Goal: Task Accomplishment & Management: Manage account settings

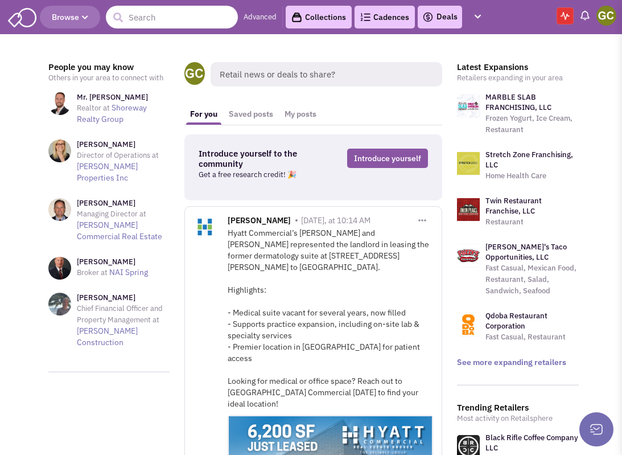
click at [179, 19] on input "text" at bounding box center [172, 17] width 132 height 23
click at [71, 19] on span "Browse" at bounding box center [70, 17] width 36 height 10
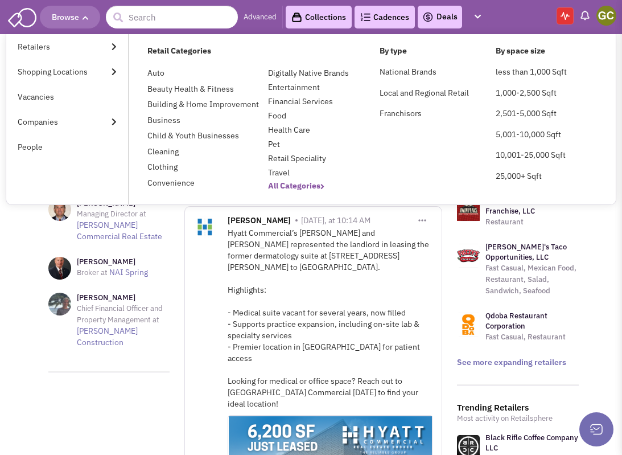
click at [284, 188] on b "All Categories" at bounding box center [296, 185] width 56 height 10
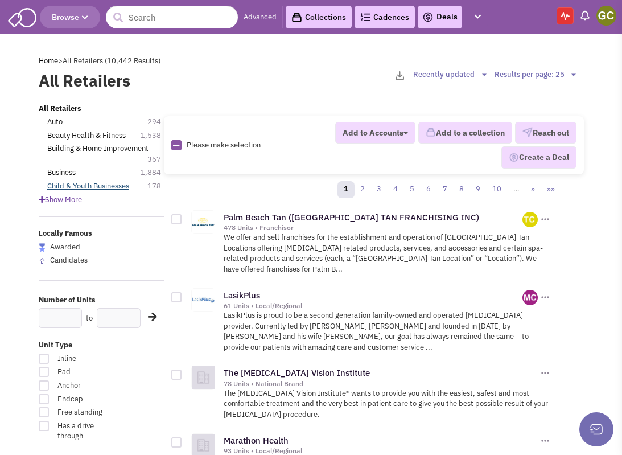
scroll to position [28, 0]
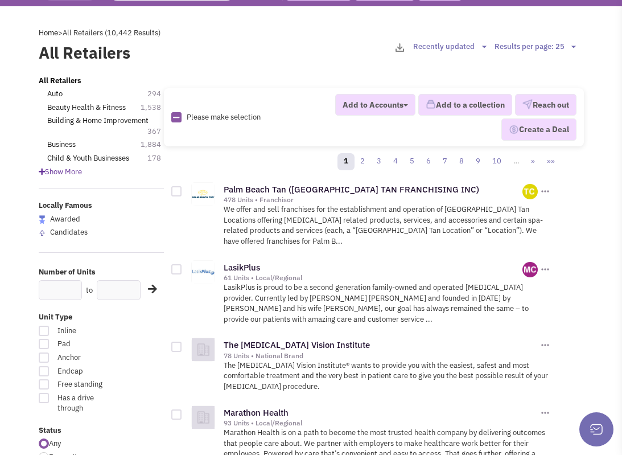
click at [66, 172] on span "Show More" at bounding box center [60, 172] width 43 height 10
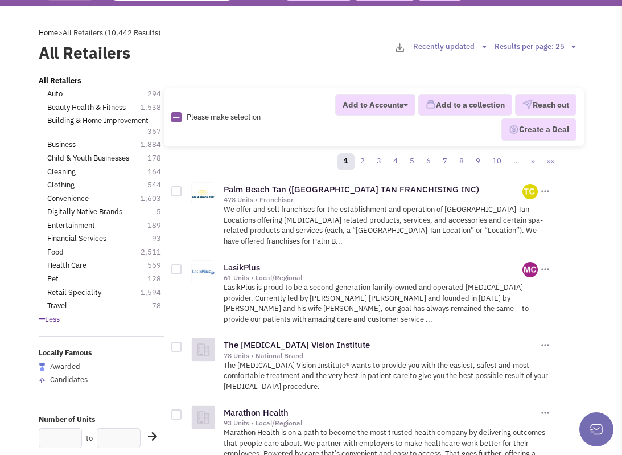
scroll to position [0, 0]
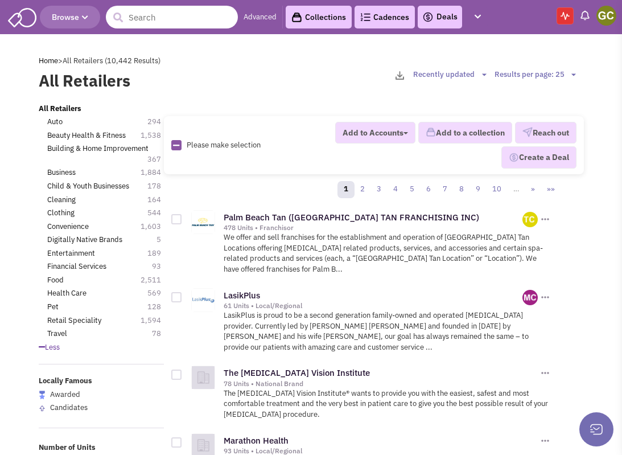
click at [160, 24] on input "text" at bounding box center [172, 17] width 132 height 23
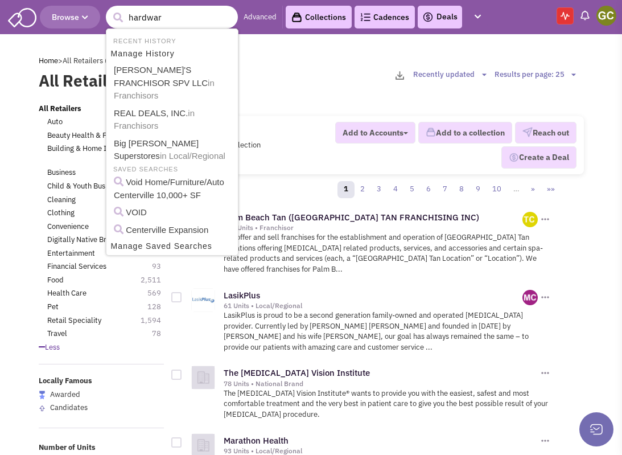
type input "hardware"
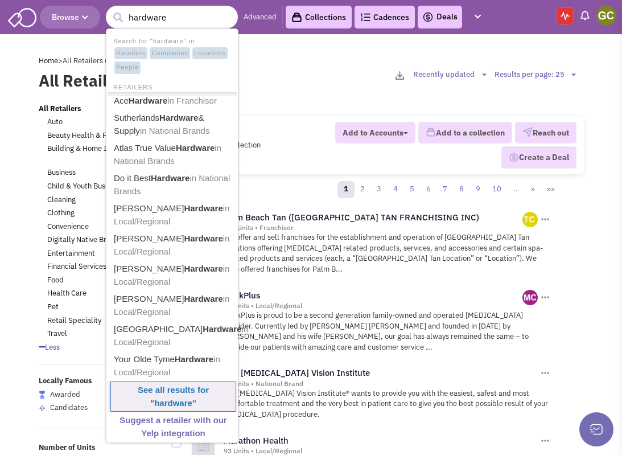
click at [170, 392] on b "See all results for " hardware "" at bounding box center [173, 396] width 71 height 23
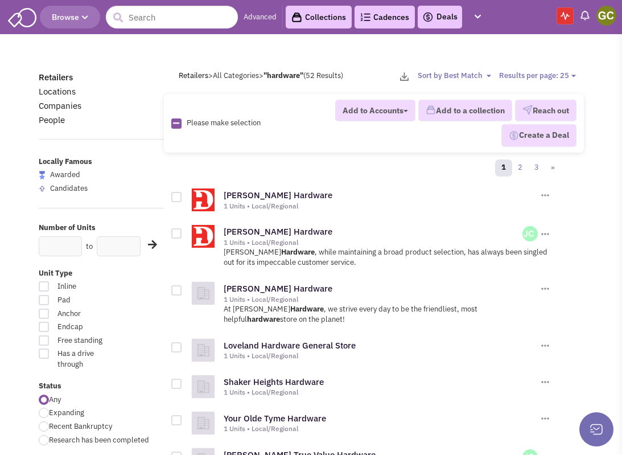
click at [559, 77] on select "Results per page: 25 Results per page: 50 Results per page: 75" at bounding box center [539, 76] width 80 height 11
select select "75"
click at [499, 71] on select "Results per page: 25 Results per page: 50 Results per page: 75" at bounding box center [539, 76] width 80 height 11
click at [176, 123] on icon at bounding box center [176, 122] width 6 height 7
checkbox input "true"
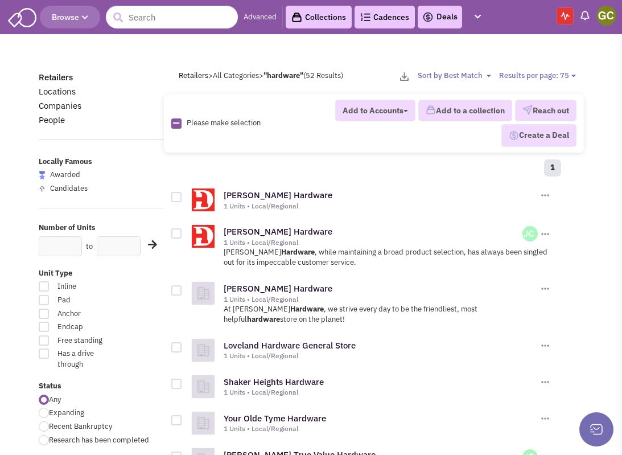
checkbox input "true"
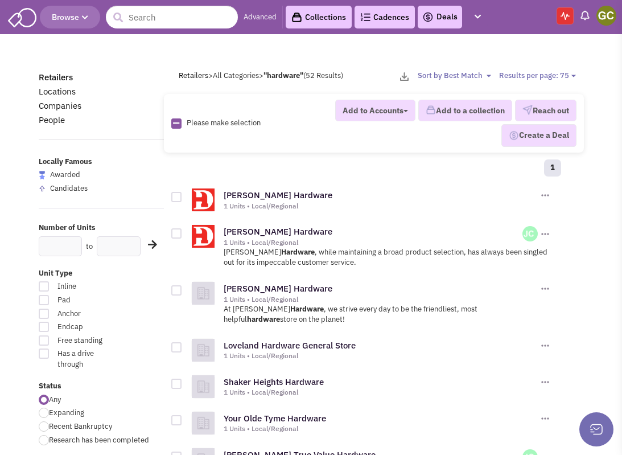
checkbox input "true"
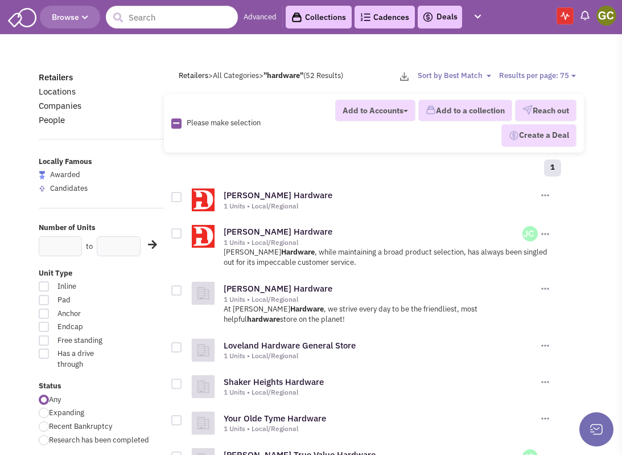
checkbox input "true"
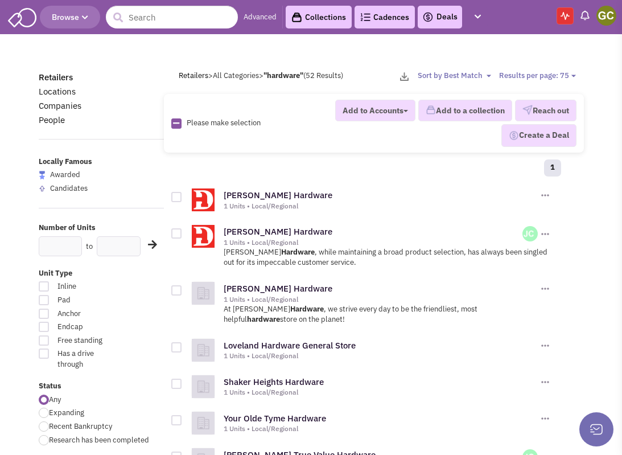
checkbox input "true"
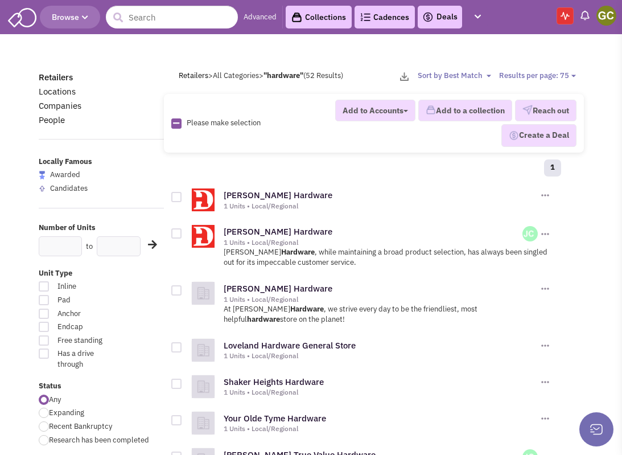
checkbox input "true"
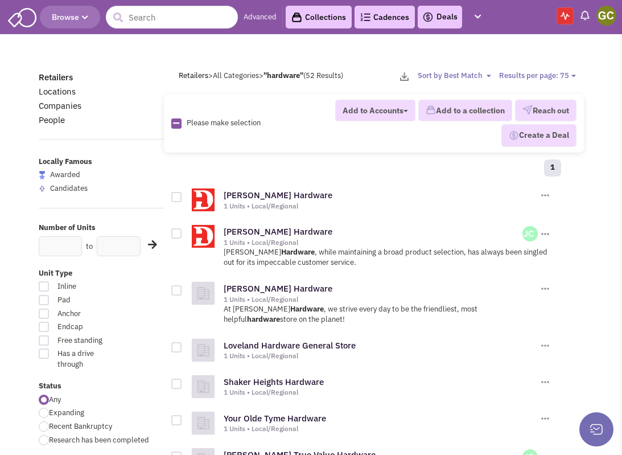
checkbox input "true"
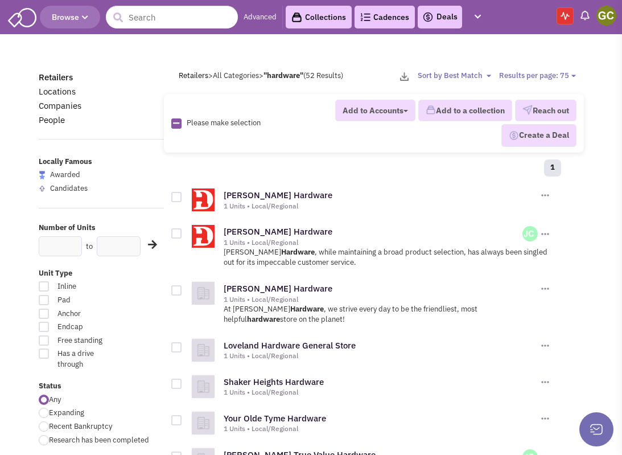
checkbox input "true"
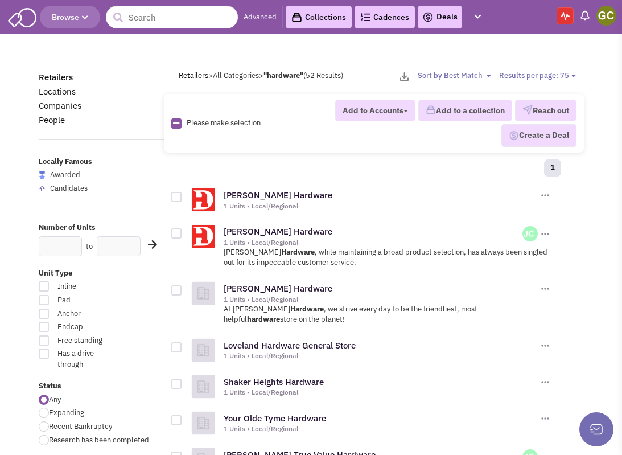
checkbox input "true"
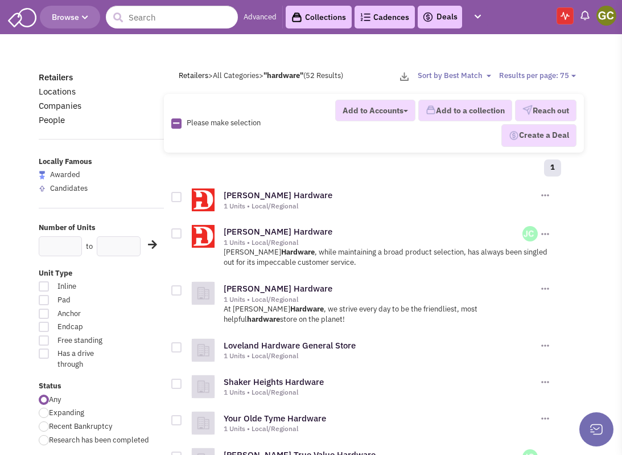
checkbox input "true"
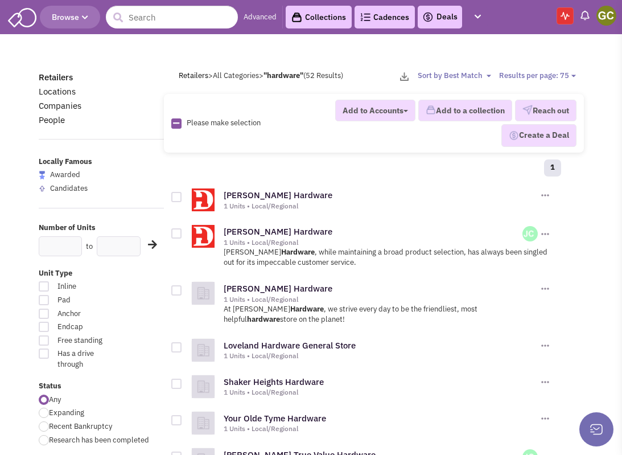
checkbox input "true"
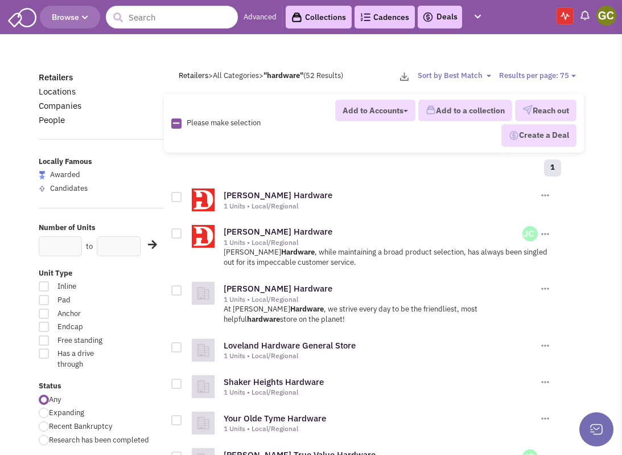
checkbox input "true"
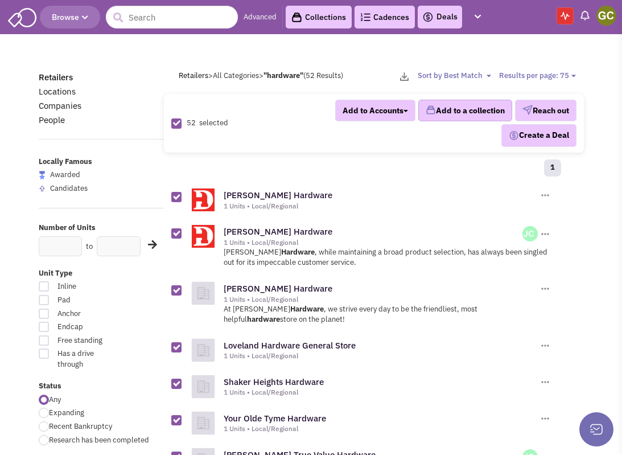
click at [449, 109] on button "Add to a collection" at bounding box center [465, 111] width 94 height 22
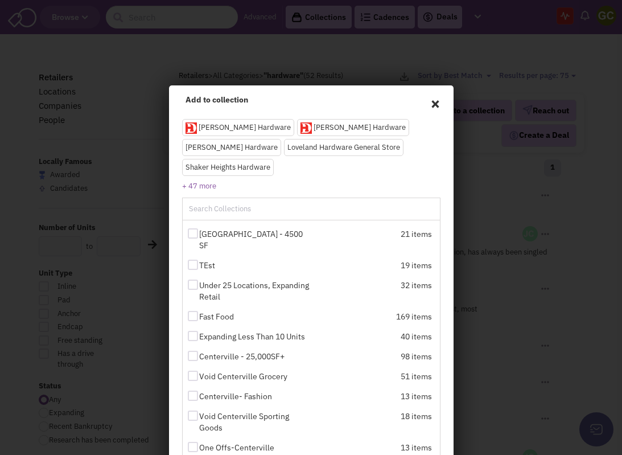
click at [307, 198] on div at bounding box center [311, 209] width 257 height 23
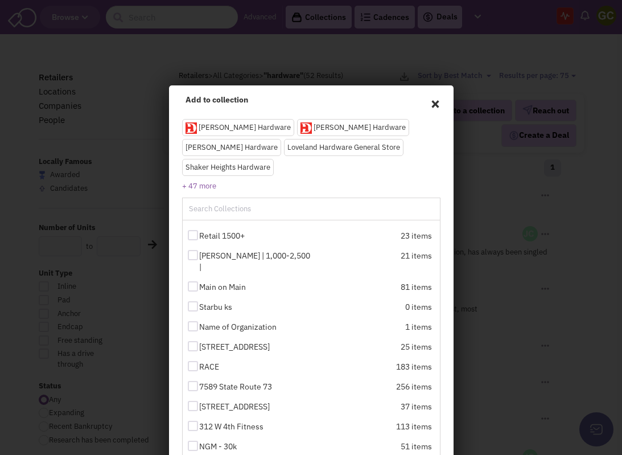
scroll to position [60, 0]
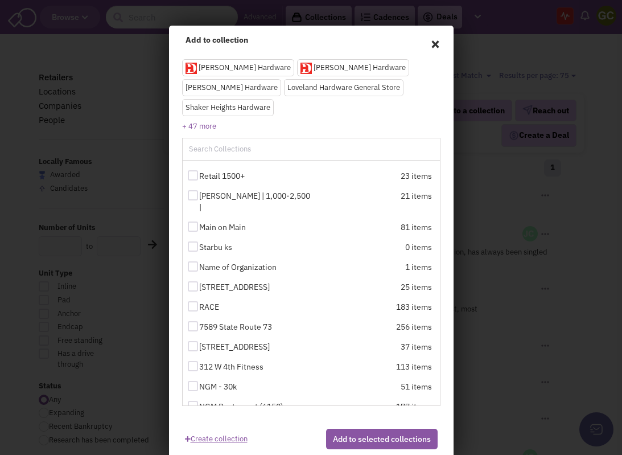
click at [228, 428] on link "Create collection" at bounding box center [216, 435] width 63 height 15
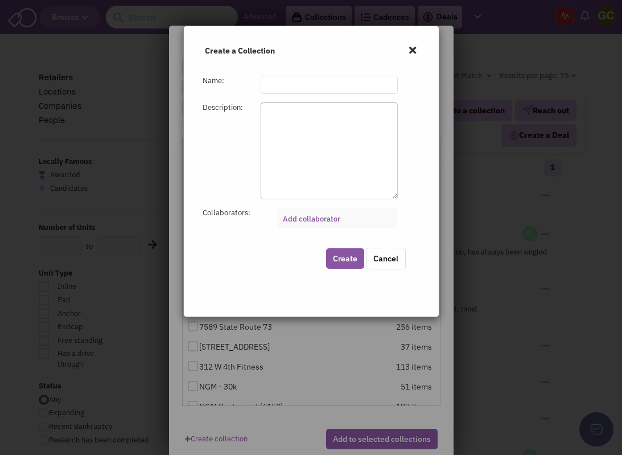
click at [340, 85] on input "text" at bounding box center [329, 85] width 137 height 18
type input "H"
type input "Hardware Store"
click at [334, 127] on textarea at bounding box center [329, 150] width 137 height 97
type textarea "For Barneys"
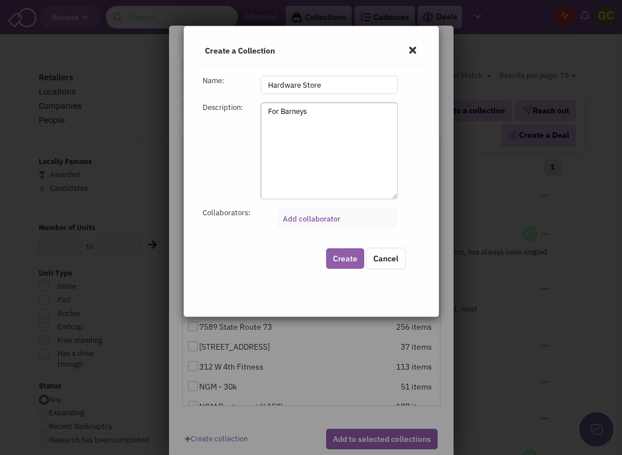
click at [349, 258] on button "Create" at bounding box center [345, 258] width 38 height 20
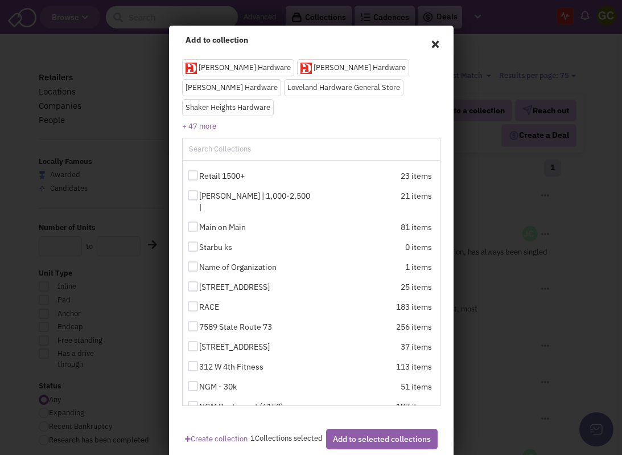
click at [362, 428] on button "Add to selected collections" at bounding box center [382, 438] width 112 height 20
checkbox input "false"
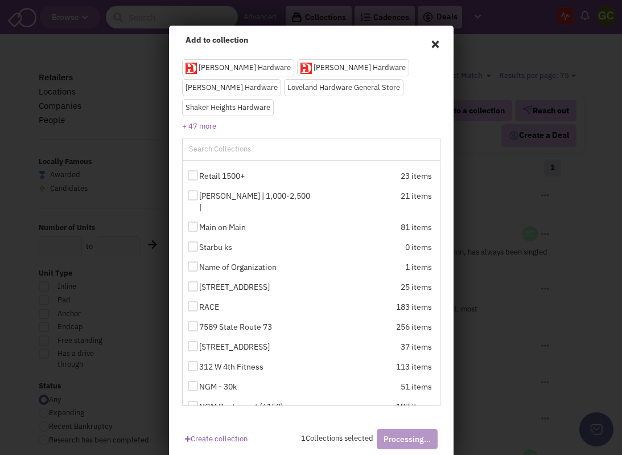
checkbox input "false"
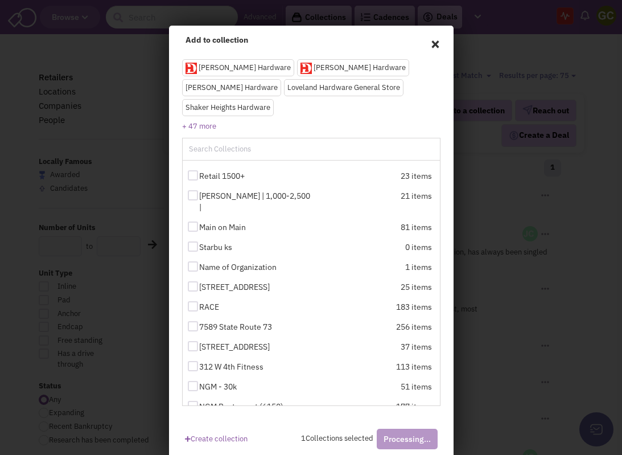
checkbox input "false"
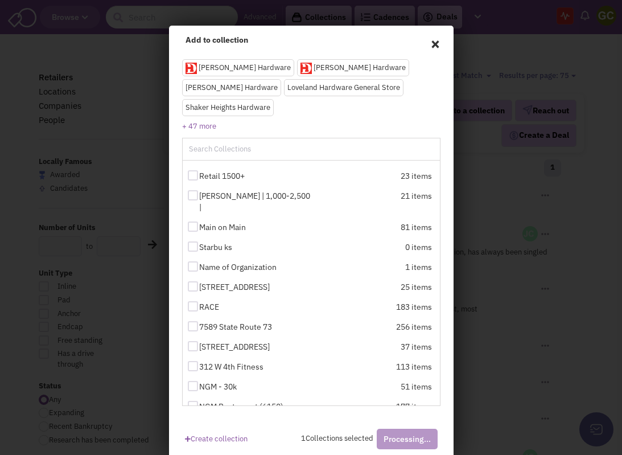
checkbox input "false"
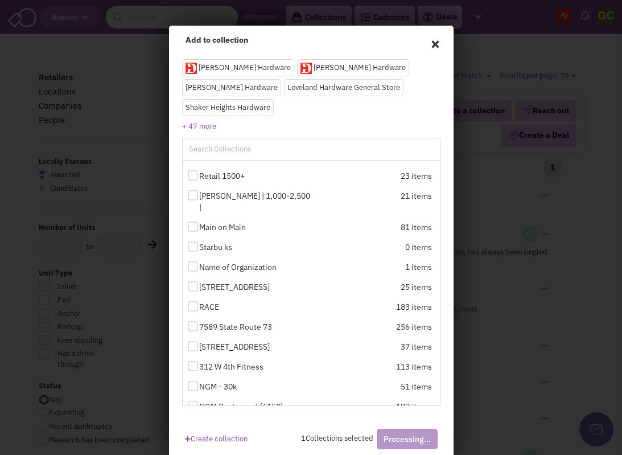
checkbox input "false"
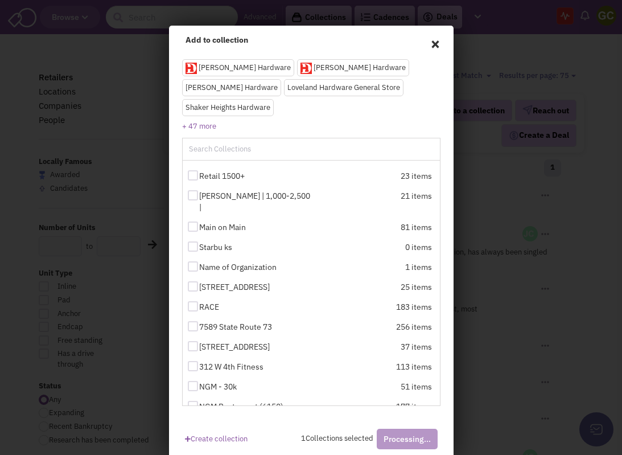
checkbox input "false"
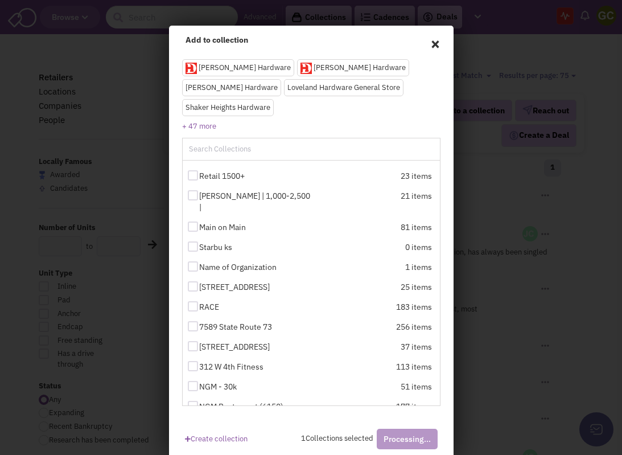
checkbox input "false"
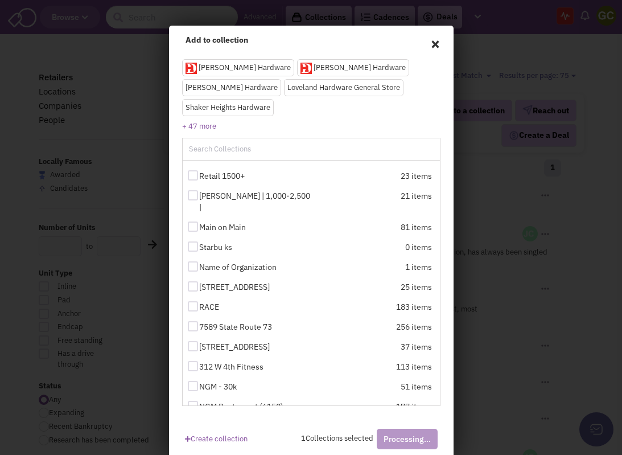
checkbox input "false"
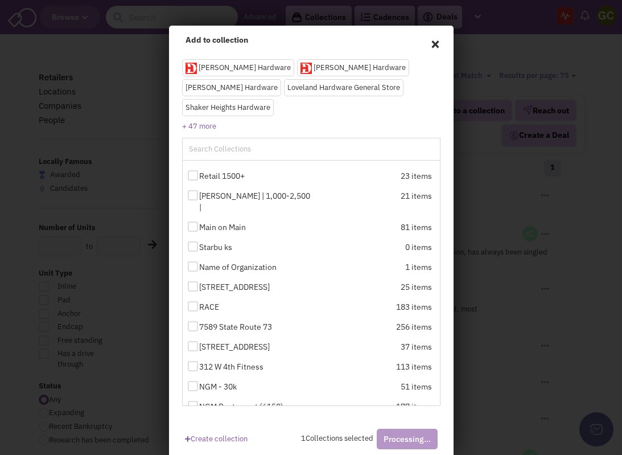
checkbox input "false"
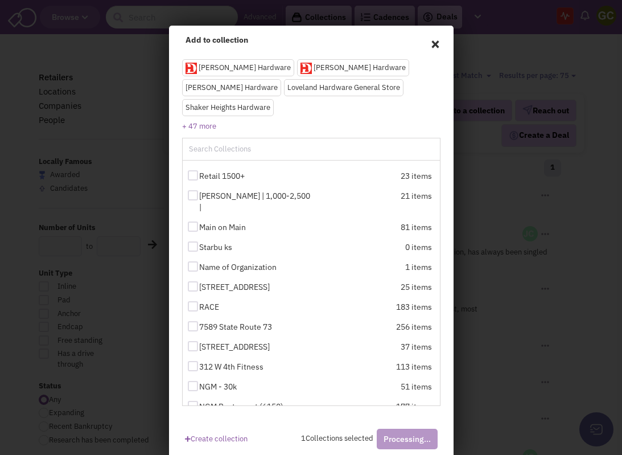
checkbox input "false"
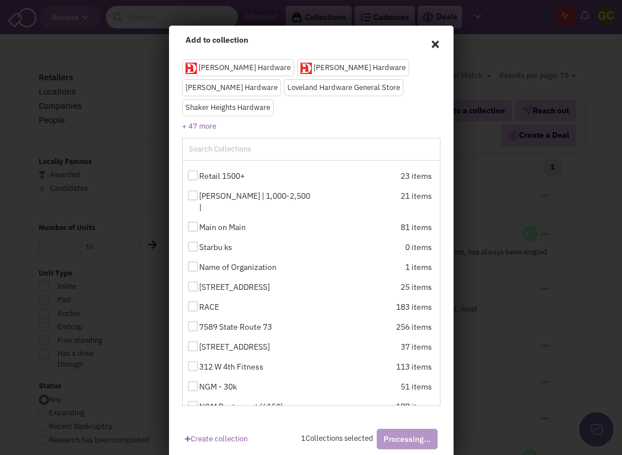
checkbox input "false"
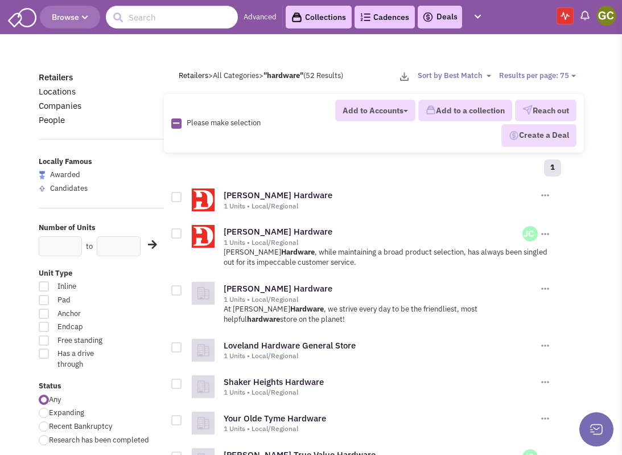
click at [175, 123] on icon at bounding box center [176, 122] width 6 height 7
checkbox input "true"
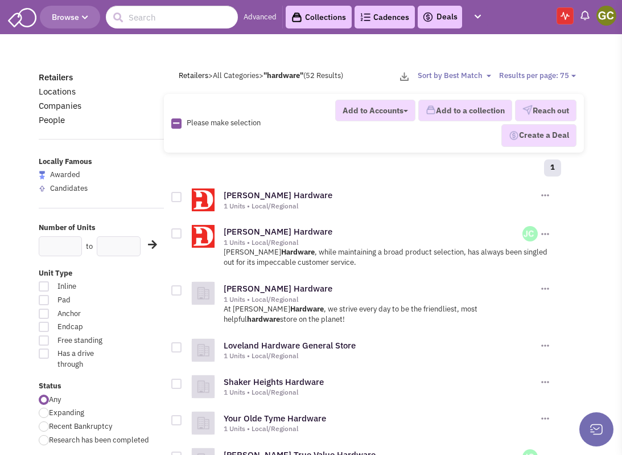
checkbox input "true"
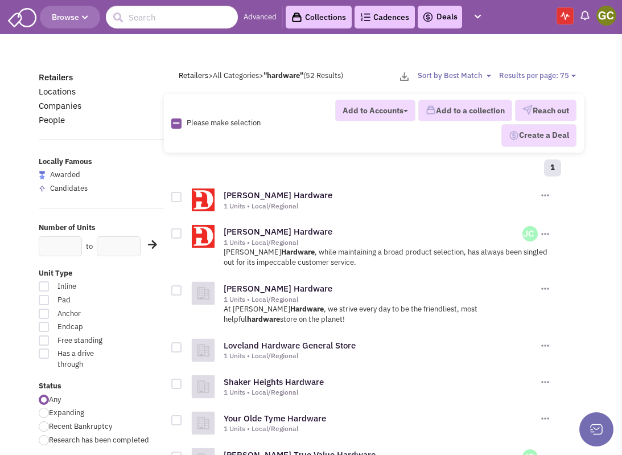
checkbox input "true"
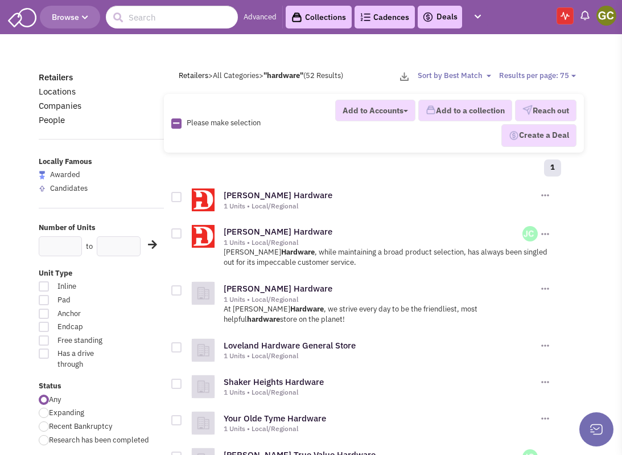
checkbox input "true"
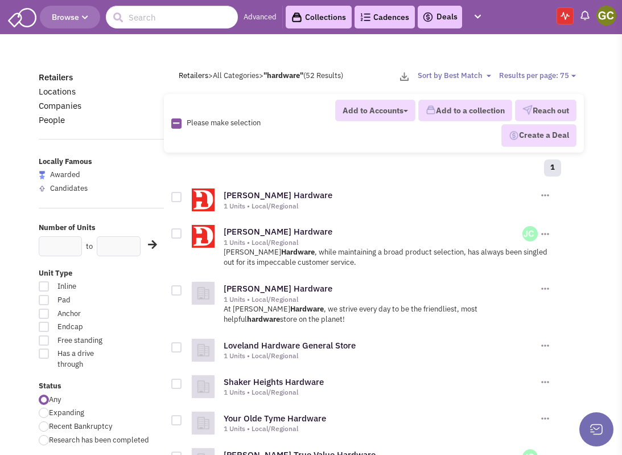
checkbox input "true"
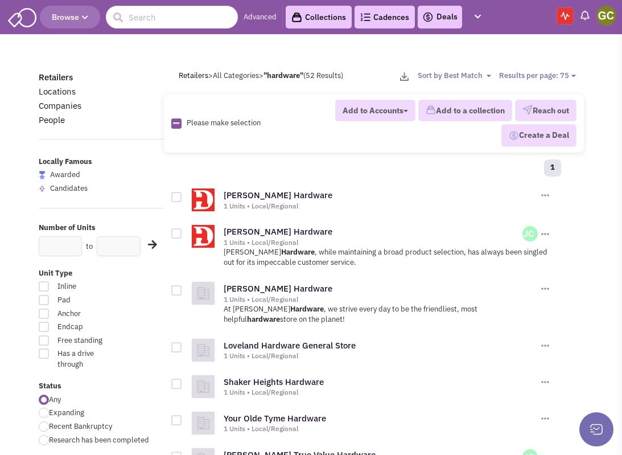
checkbox input "true"
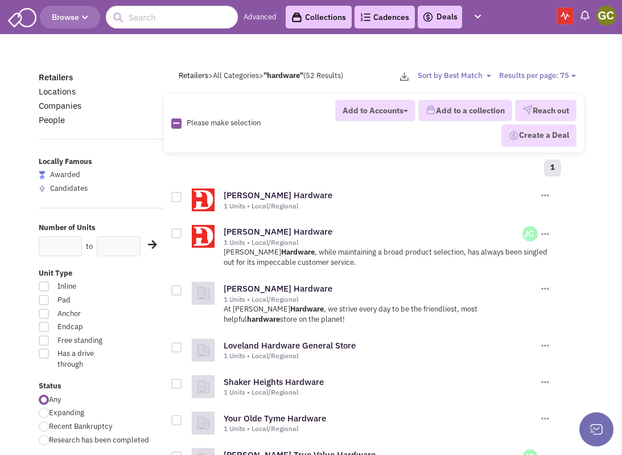
checkbox input "true"
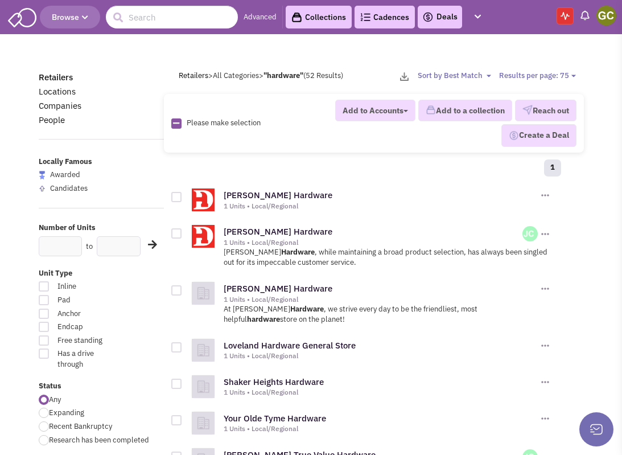
checkbox input "true"
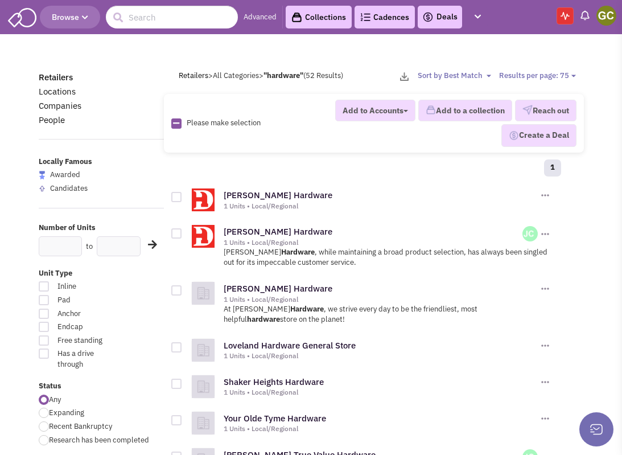
checkbox input "true"
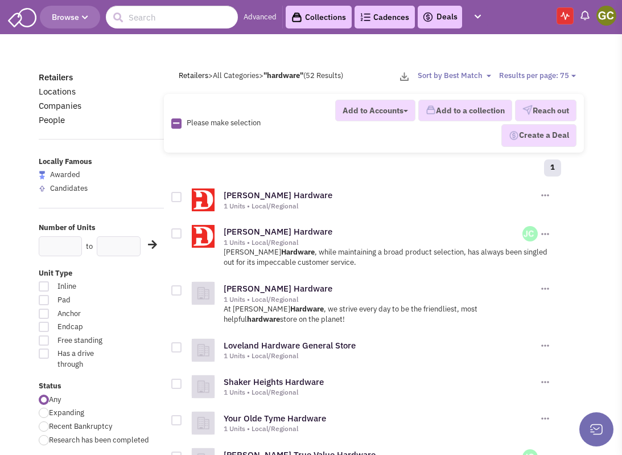
checkbox input "true"
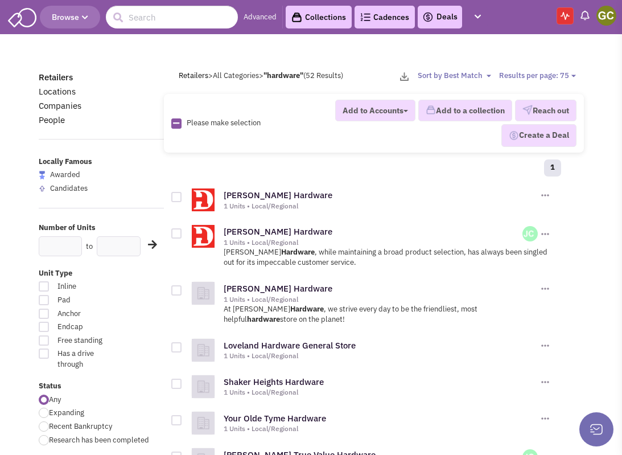
checkbox input "true"
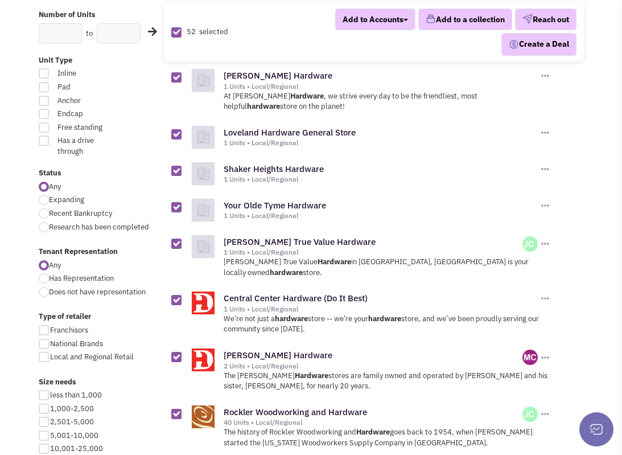
scroll to position [0, 0]
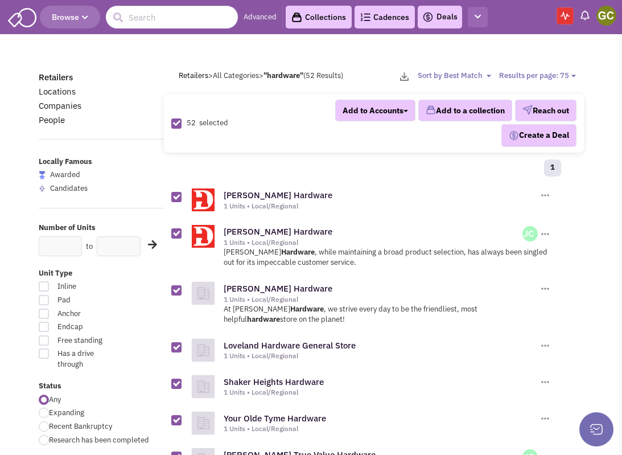
click at [480, 17] on icon "button" at bounding box center [477, 16] width 6 height 7
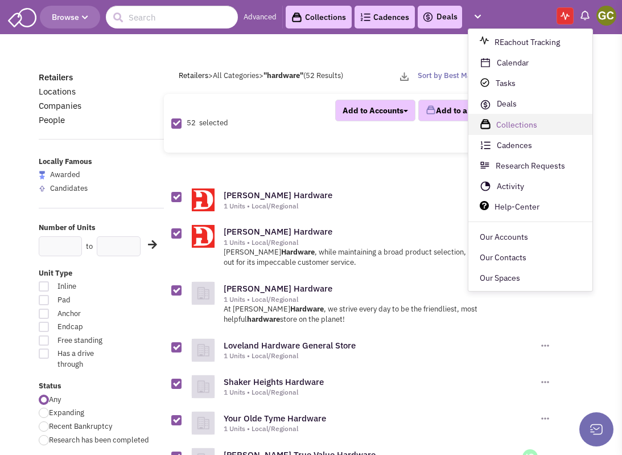
click at [523, 128] on span "Collections" at bounding box center [516, 125] width 41 height 10
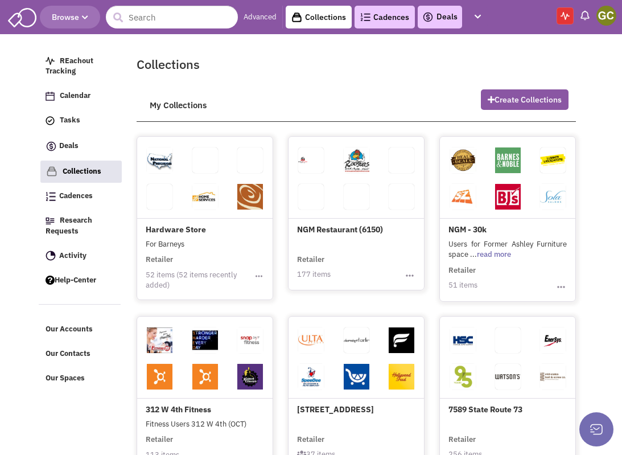
click at [197, 200] on img at bounding box center [205, 197] width 26 height 26
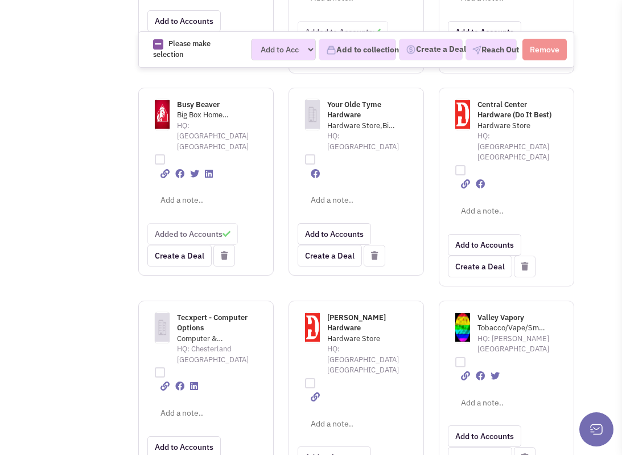
scroll to position [1505, 0]
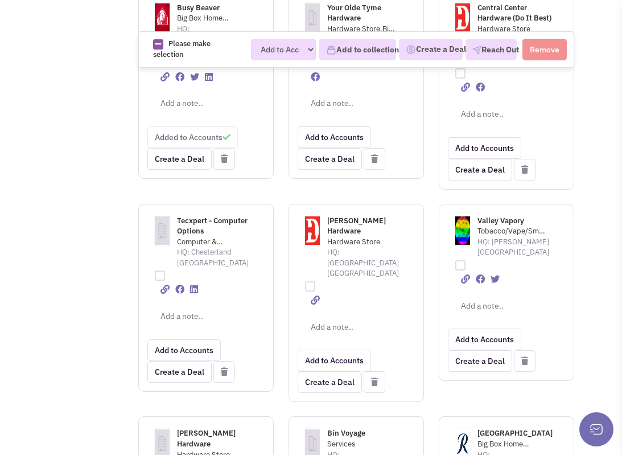
click at [221, 368] on icon at bounding box center [224, 372] width 7 height 8
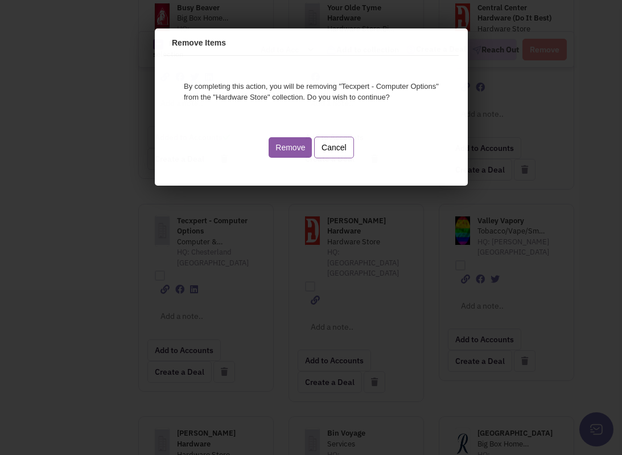
scroll to position [0, 0]
click at [293, 148] on button "Remove" at bounding box center [287, 145] width 43 height 20
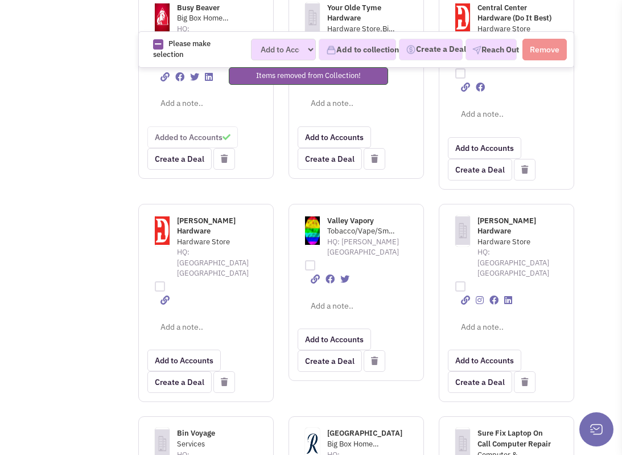
click at [373, 357] on icon at bounding box center [374, 361] width 7 height 8
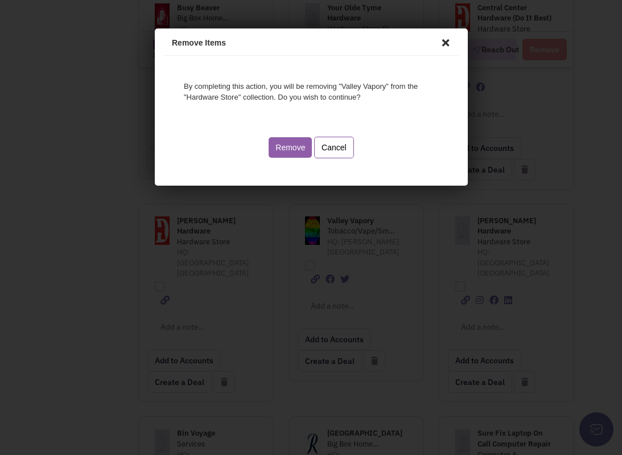
click at [298, 147] on button "Remove" at bounding box center [287, 145] width 43 height 20
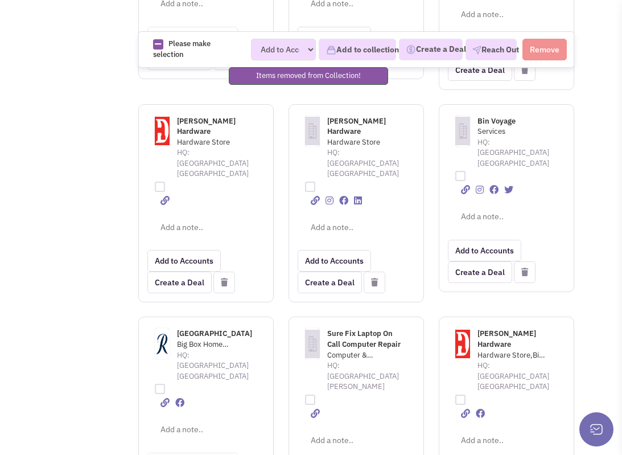
scroll to position [1614, 0]
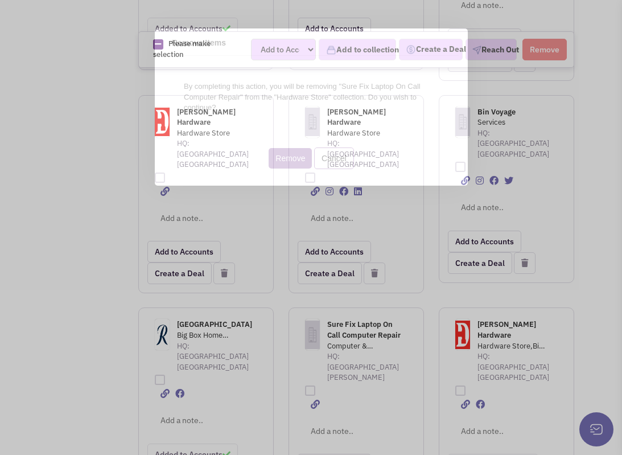
scroll to position [0, 0]
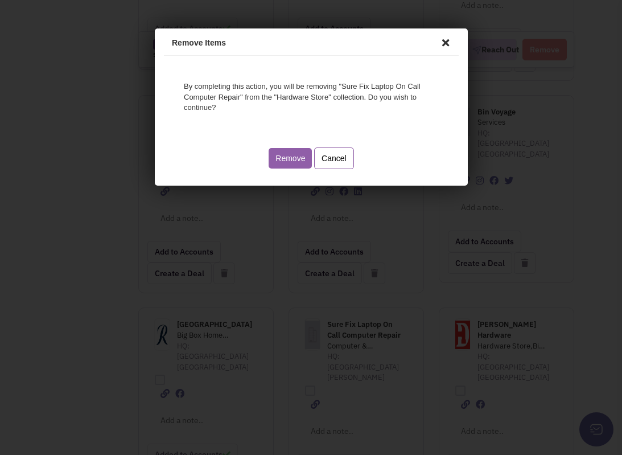
click at [283, 146] on button "Remove" at bounding box center [287, 156] width 43 height 20
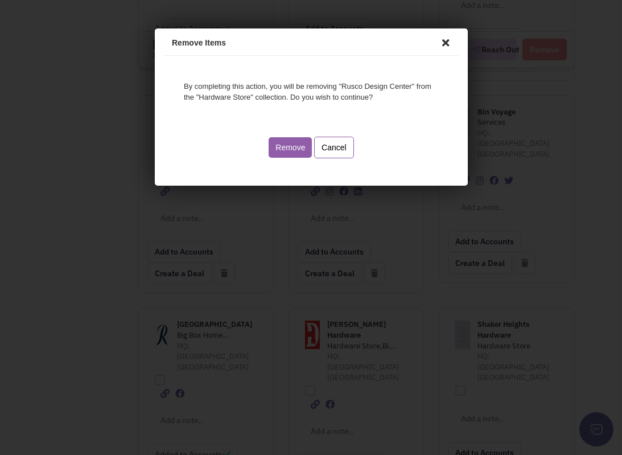
click at [285, 140] on button "Remove" at bounding box center [287, 145] width 43 height 20
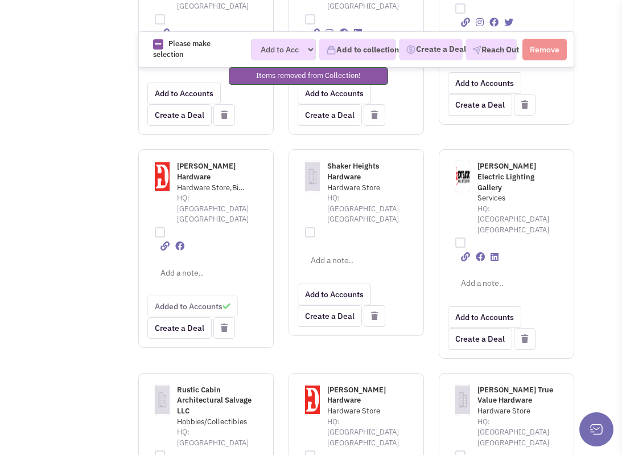
scroll to position [1793, 0]
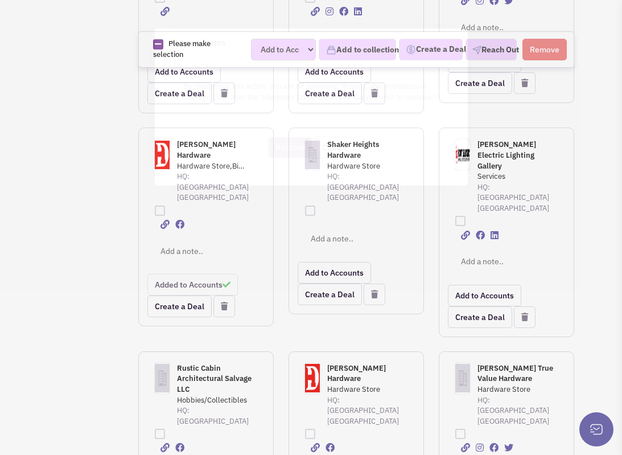
scroll to position [0, 0]
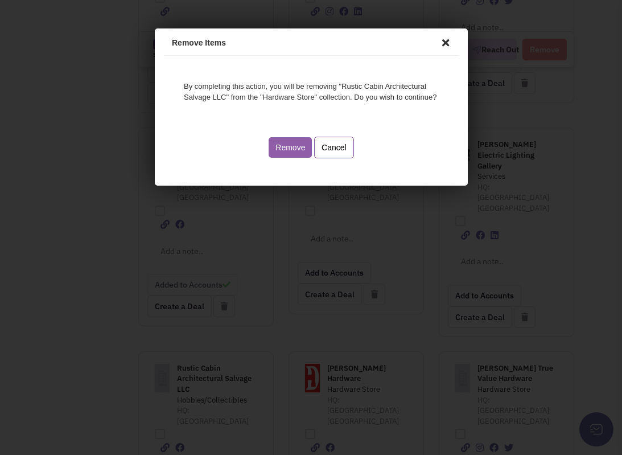
click at [280, 147] on button "Remove" at bounding box center [287, 145] width 43 height 20
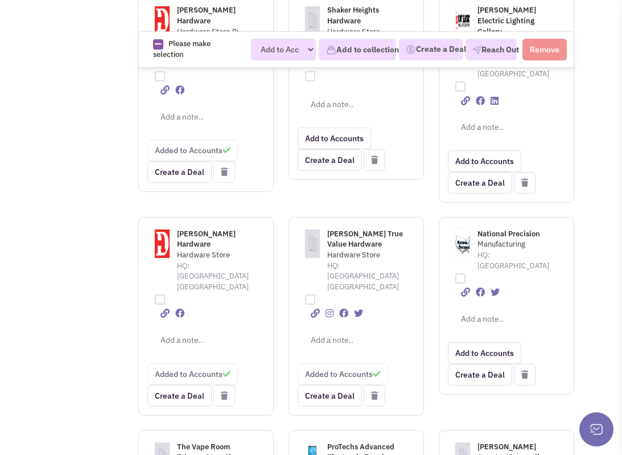
scroll to position [1947, 0]
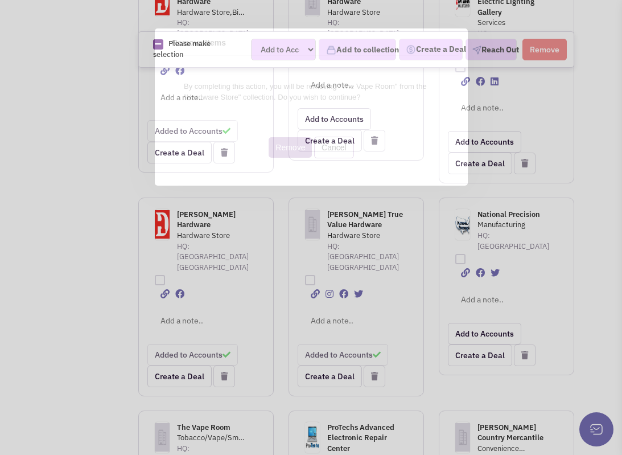
scroll to position [0, 0]
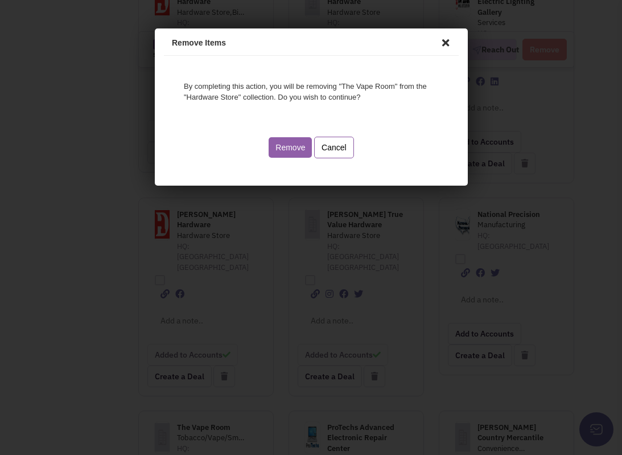
click at [282, 144] on button "Remove" at bounding box center [287, 145] width 43 height 20
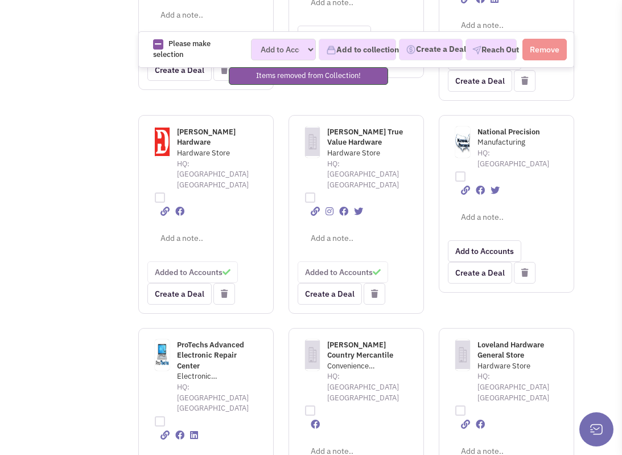
scroll to position [2031, 0]
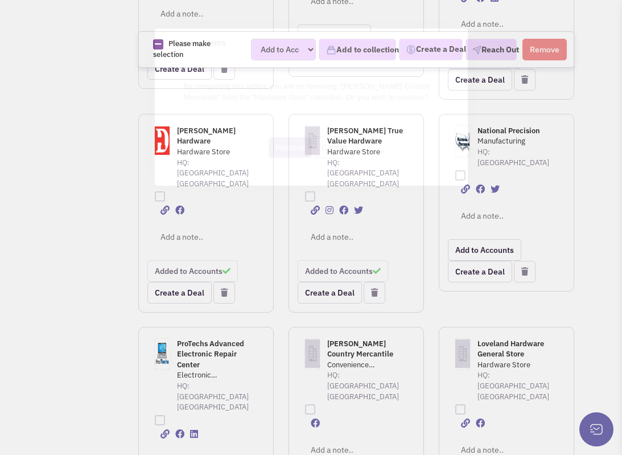
scroll to position [0, 0]
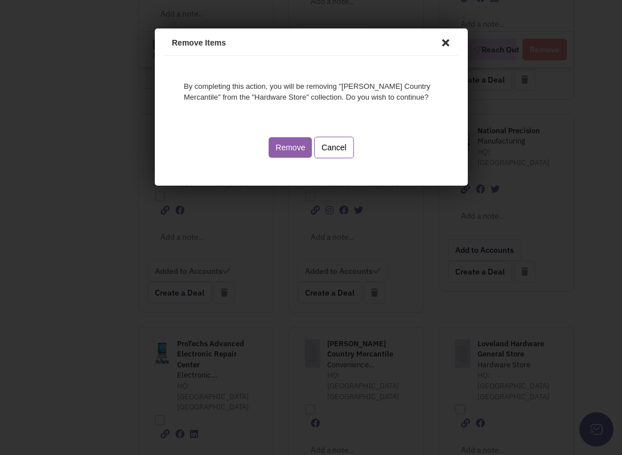
click at [282, 141] on button "Remove" at bounding box center [287, 145] width 43 height 20
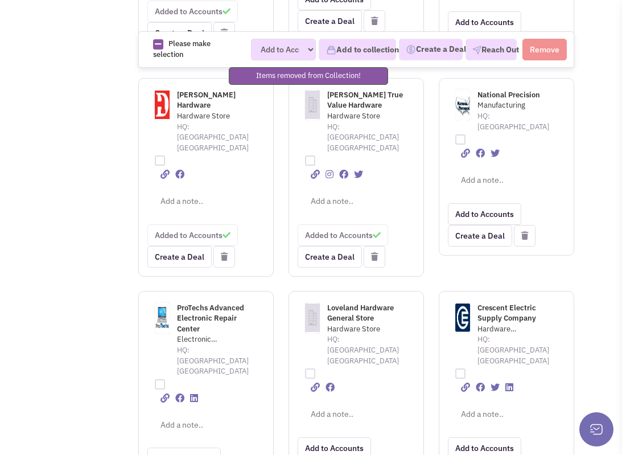
scroll to position [2167, 0]
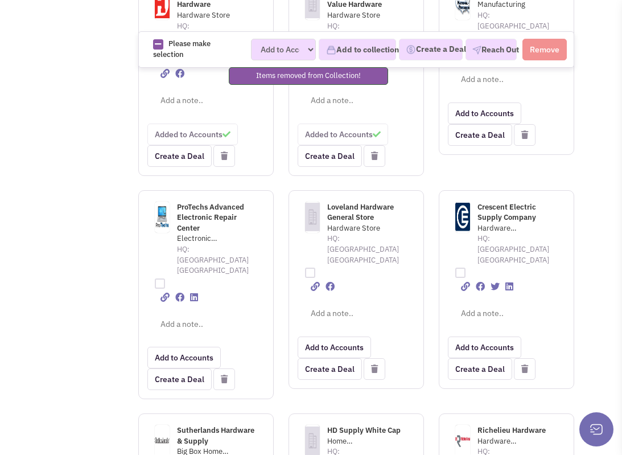
click at [221, 375] on icon at bounding box center [224, 379] width 7 height 8
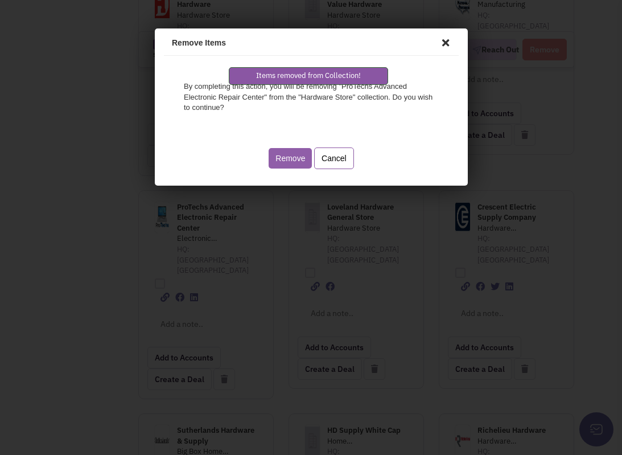
click at [295, 163] on button "Remove" at bounding box center [287, 156] width 43 height 20
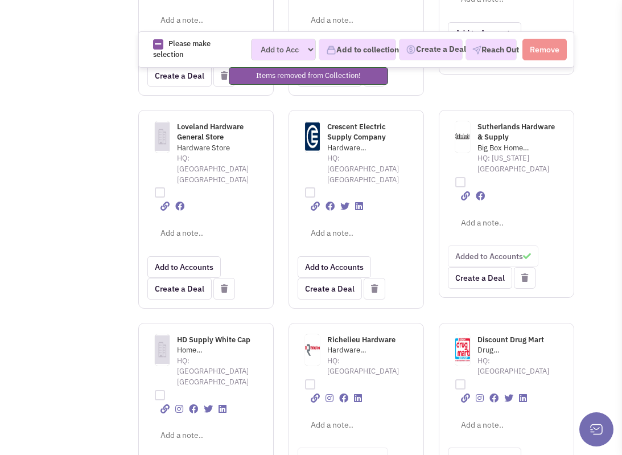
scroll to position [2244, 0]
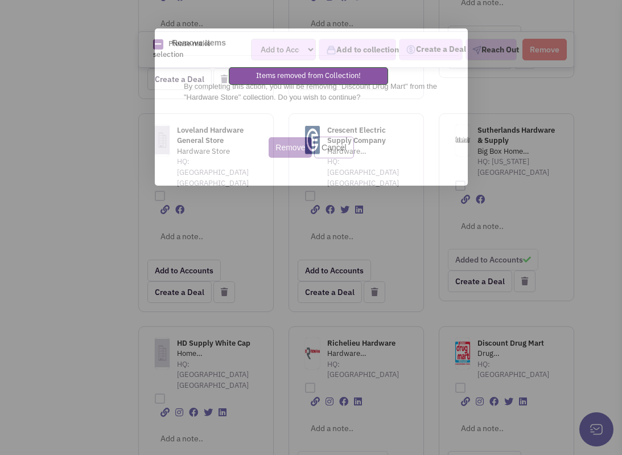
scroll to position [0, 0]
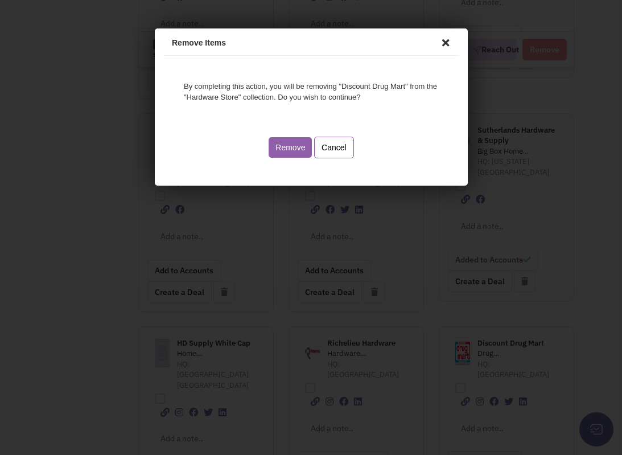
click at [291, 141] on button "Remove" at bounding box center [287, 145] width 43 height 20
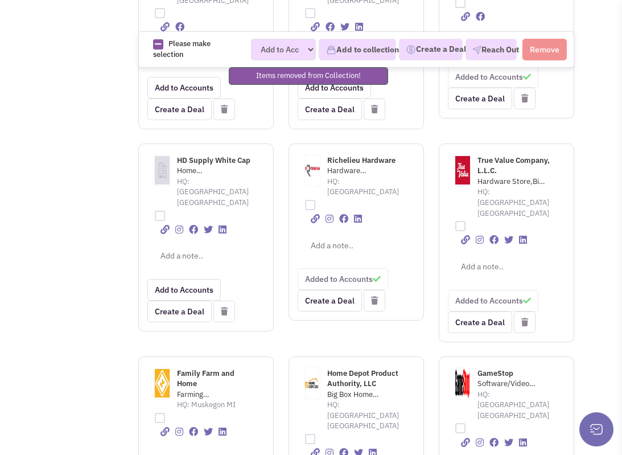
scroll to position [2432, 0]
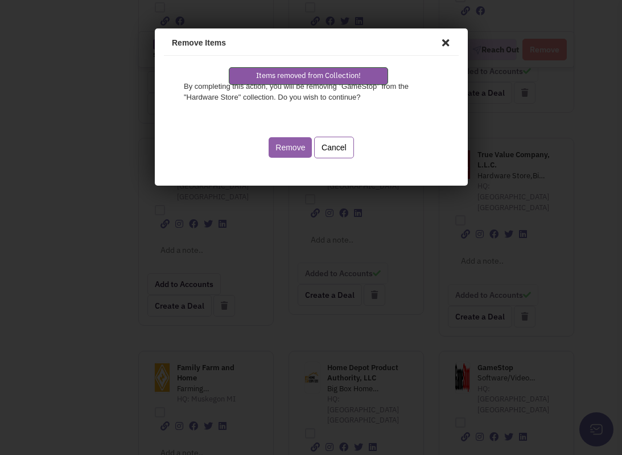
click at [284, 152] on button "Remove" at bounding box center [287, 145] width 43 height 20
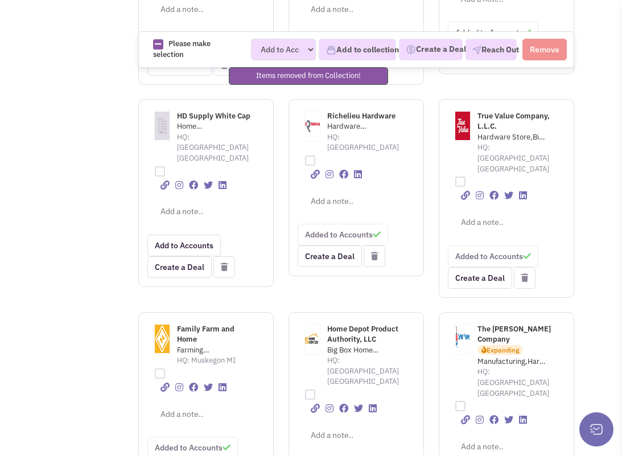
scroll to position [2479, 0]
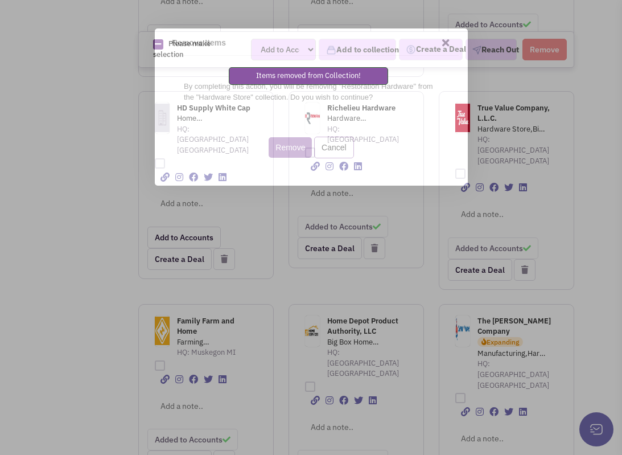
scroll to position [0, 0]
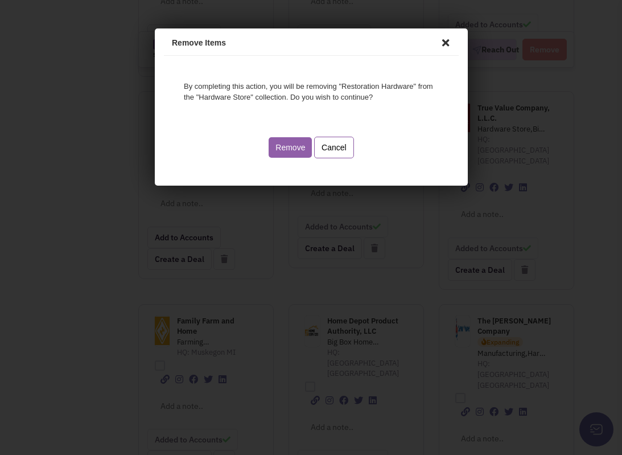
click at [287, 149] on button "Remove" at bounding box center [287, 145] width 43 height 20
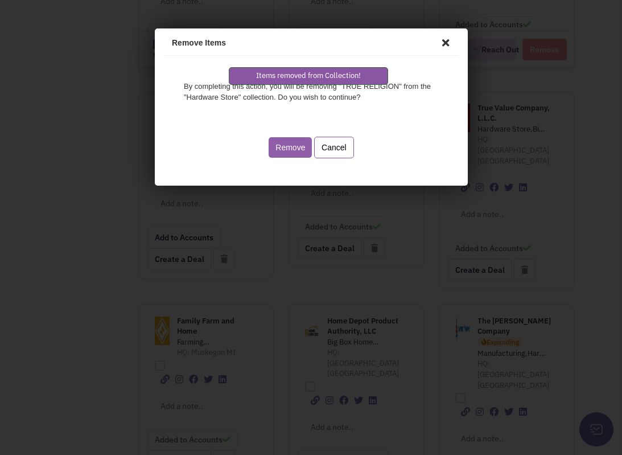
drag, startPoint x: 281, startPoint y: 141, endPoint x: 486, endPoint y: 337, distance: 284.1
click at [281, 141] on button "Remove" at bounding box center [287, 145] width 43 height 20
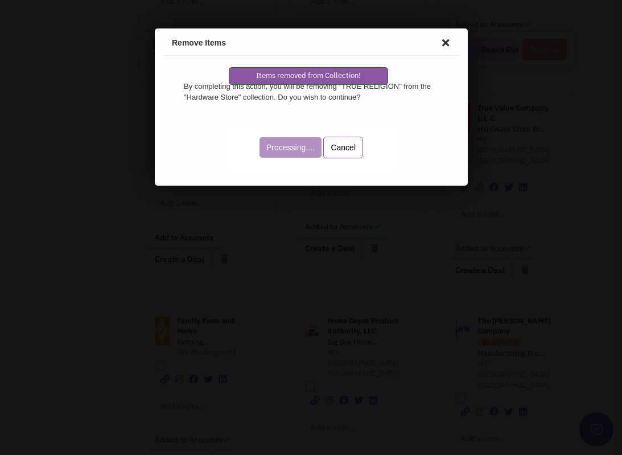
scroll to position [2468, 0]
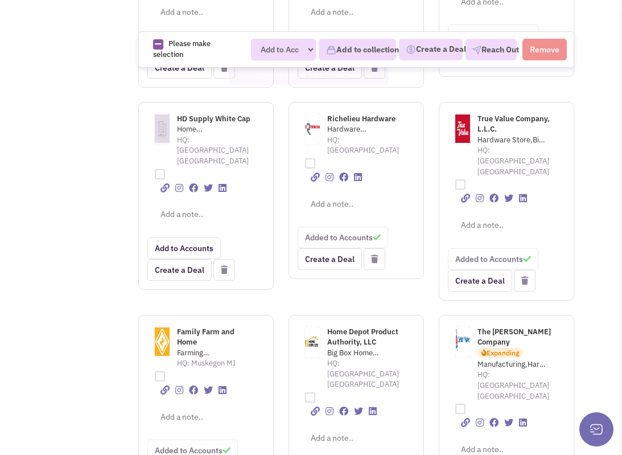
checkbox input "true"
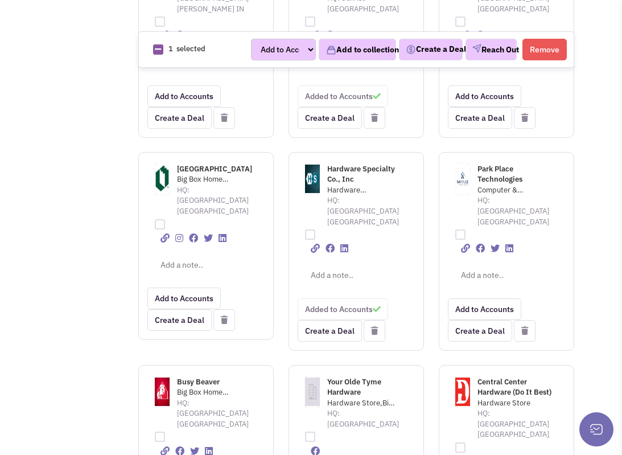
scroll to position [1080, 0]
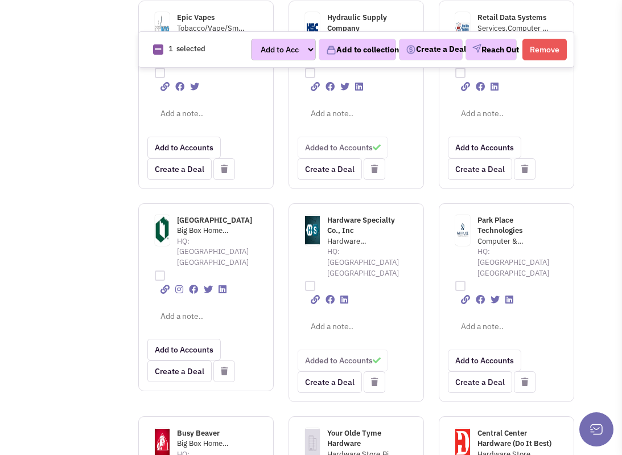
click at [461, 278] on div at bounding box center [455, 284] width 15 height 13
checkbox input "true"
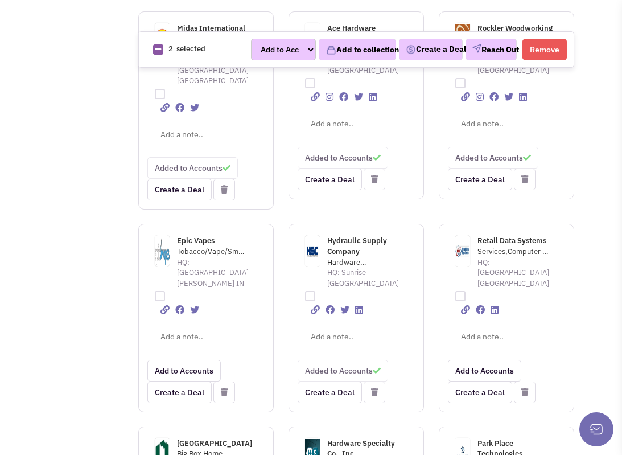
scroll to position [808, 0]
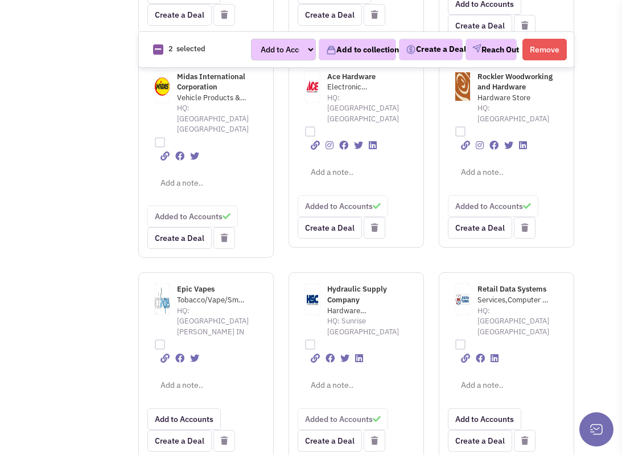
click at [158, 337] on div at bounding box center [154, 343] width 15 height 13
checkbox input "true"
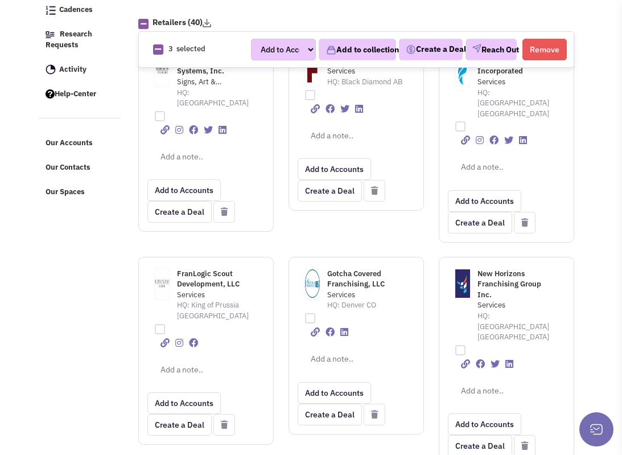
scroll to position [195, 0]
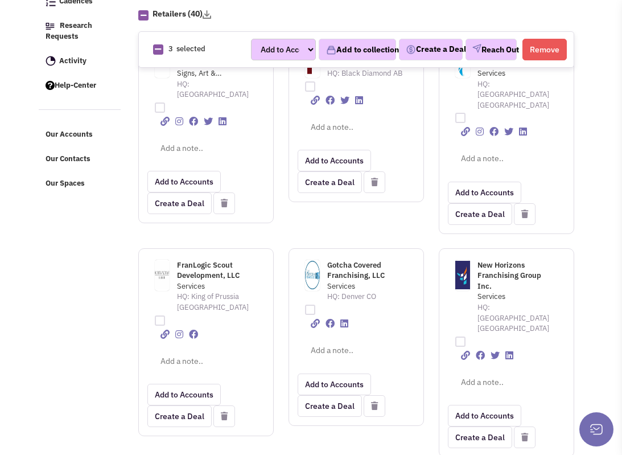
click at [312, 302] on div at bounding box center [305, 308] width 15 height 13
checkbox input "true"
click at [460, 334] on div at bounding box center [455, 340] width 15 height 13
checkbox input "true"
click at [159, 313] on div at bounding box center [154, 319] width 15 height 13
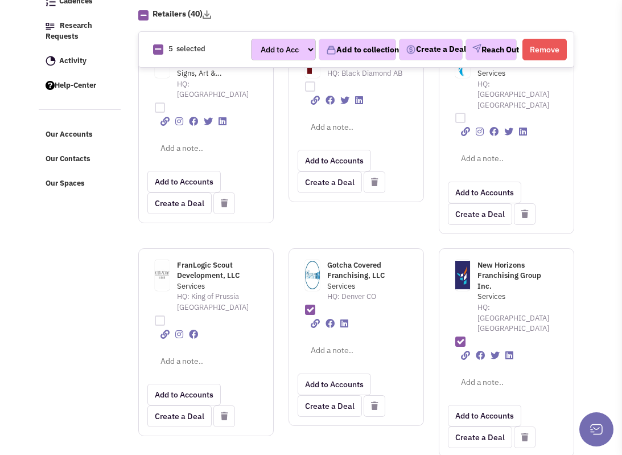
checkbox input "true"
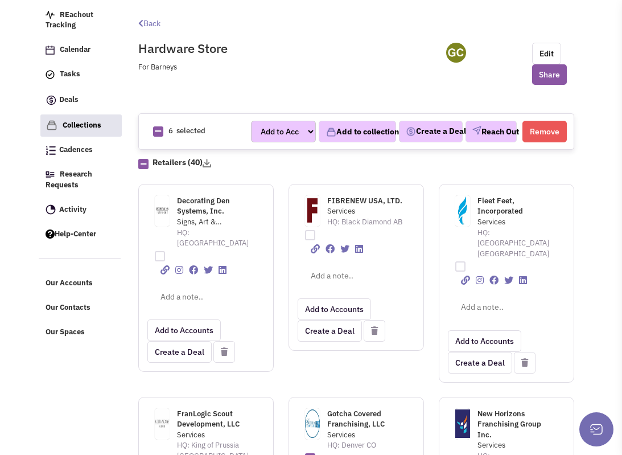
scroll to position [5, 0]
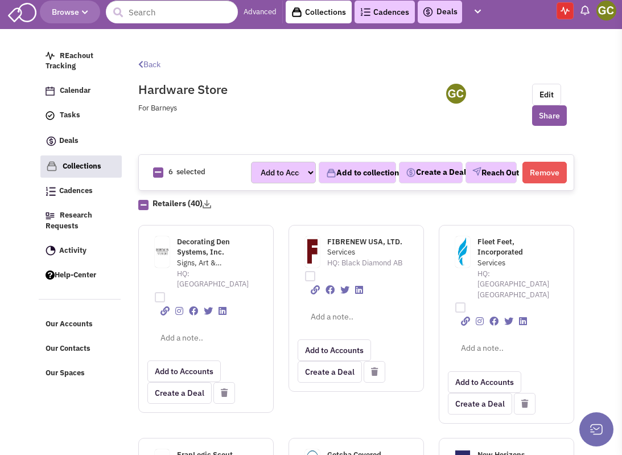
click at [460, 300] on div at bounding box center [455, 306] width 15 height 13
checkbox input "true"
click at [309, 277] on div at bounding box center [305, 275] width 15 height 13
checkbox input "true"
click at [158, 290] on div at bounding box center [154, 296] width 15 height 13
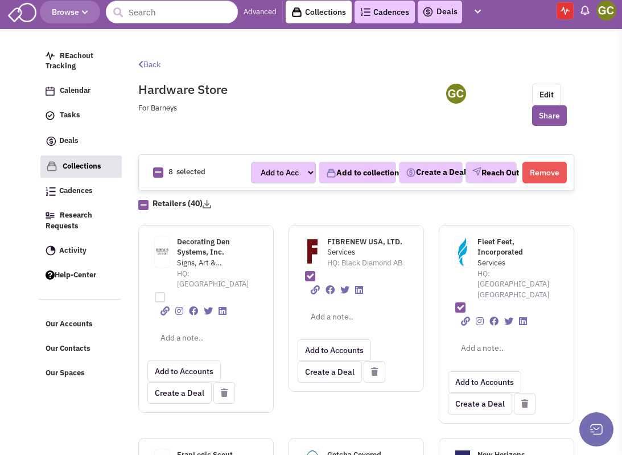
checkbox input "true"
click at [552, 175] on button "Remove" at bounding box center [544, 173] width 44 height 22
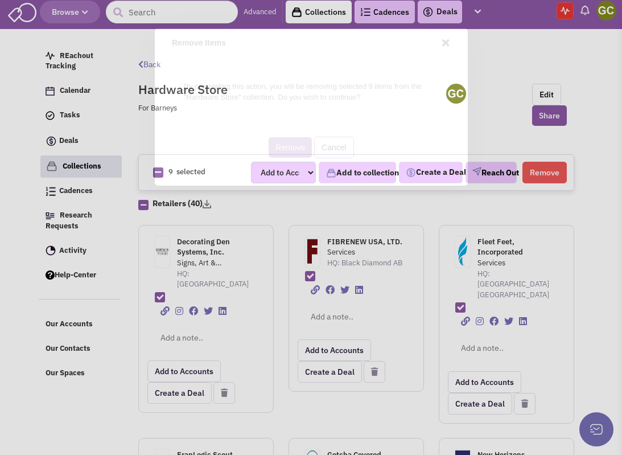
scroll to position [0, 0]
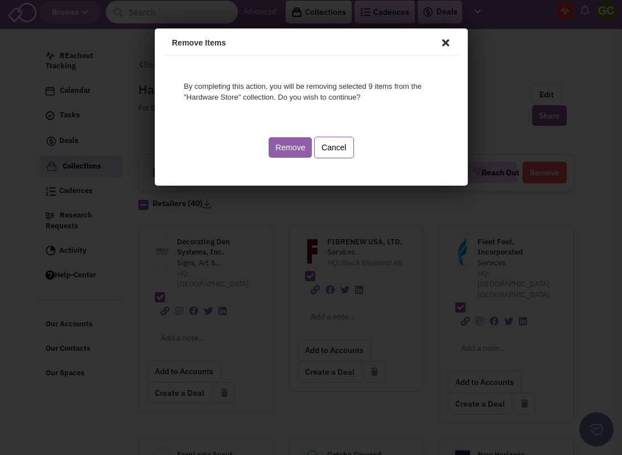
click at [290, 138] on button "Remove" at bounding box center [287, 145] width 43 height 20
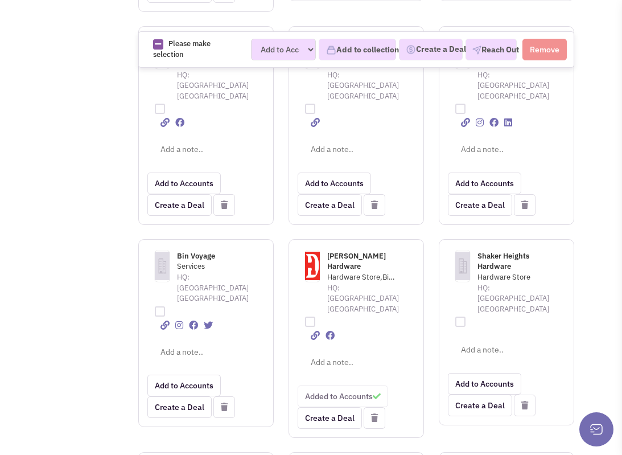
scroll to position [915, 0]
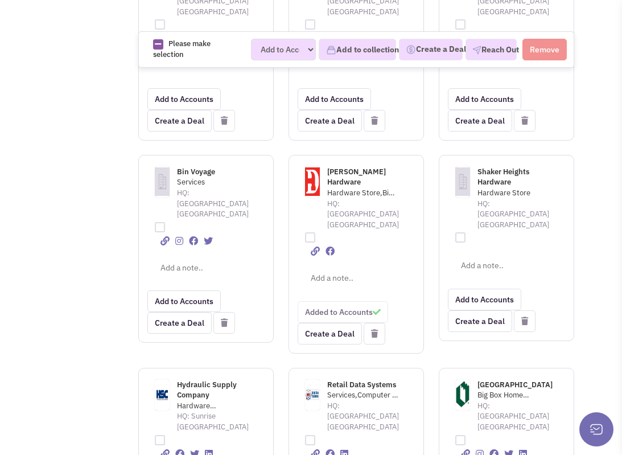
click at [159, 220] on div at bounding box center [154, 226] width 15 height 13
checkbox input "true"
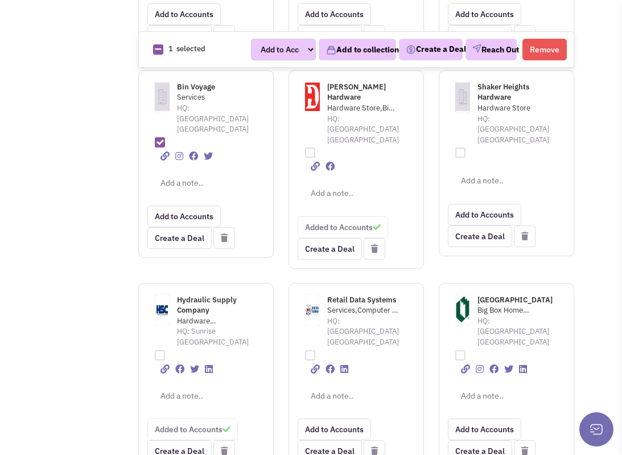
scroll to position [1008, 0]
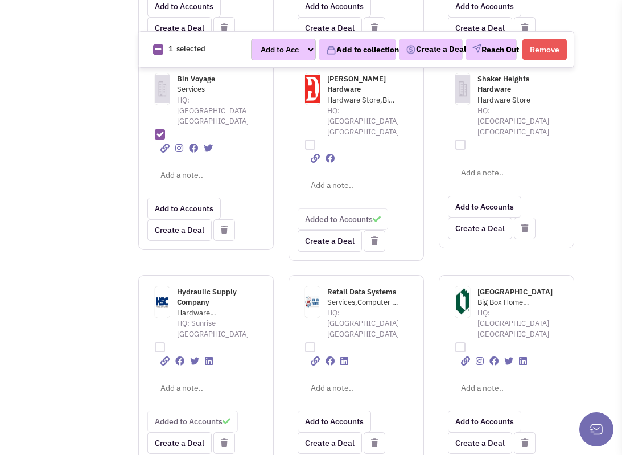
click at [308, 340] on div at bounding box center [305, 346] width 15 height 13
checkbox input "true"
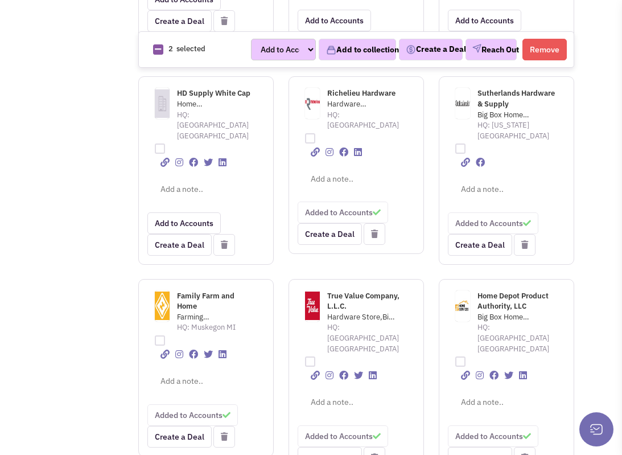
scroll to position [1895, 0]
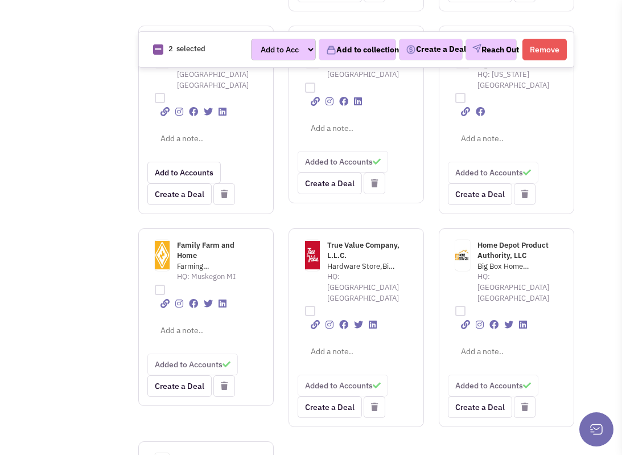
click at [543, 52] on button "Remove" at bounding box center [544, 50] width 44 height 22
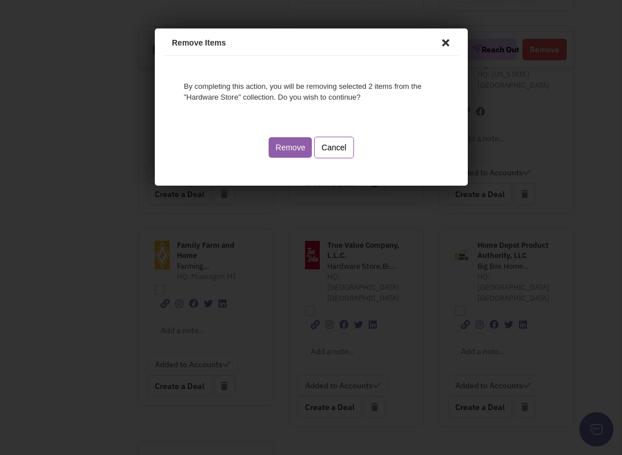
click at [283, 154] on button "Remove" at bounding box center [287, 145] width 43 height 20
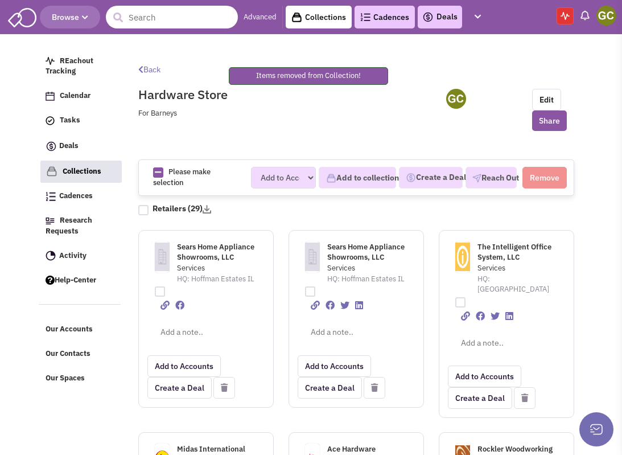
click at [178, 16] on input "text" at bounding box center [172, 17] width 132 height 23
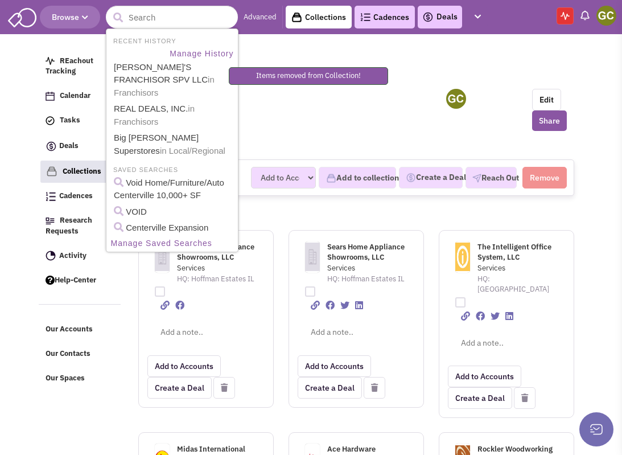
click at [277, 204] on div "Retailers (29)" at bounding box center [356, 208] width 436 height 14
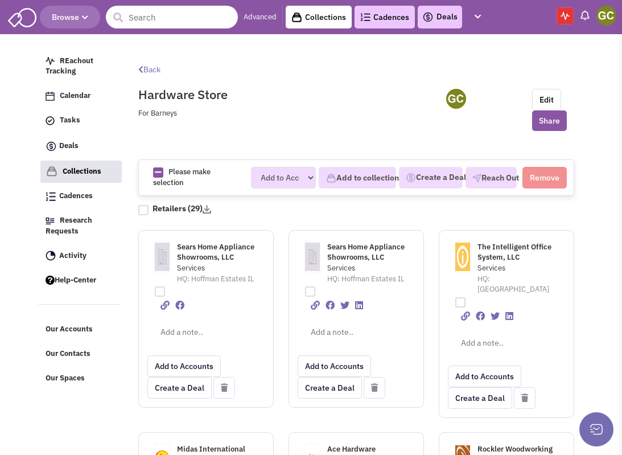
click at [205, 14] on input "text" at bounding box center [172, 17] width 132 height 23
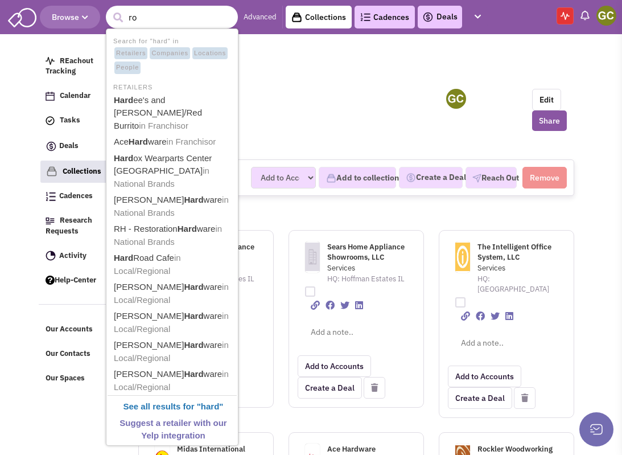
type input "r"
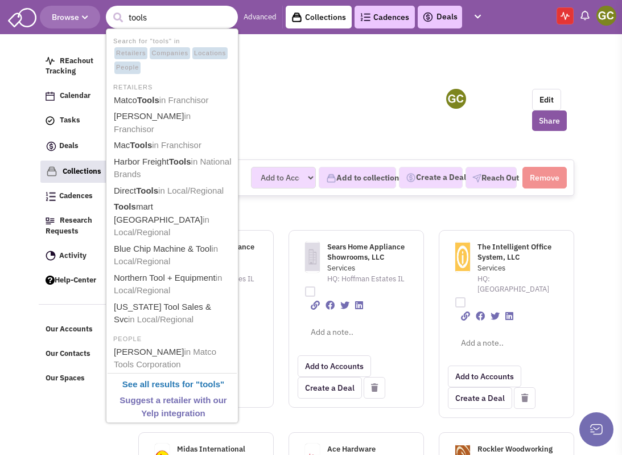
type input "tools"
click at [109, 9] on button "submit" at bounding box center [117, 17] width 17 height 17
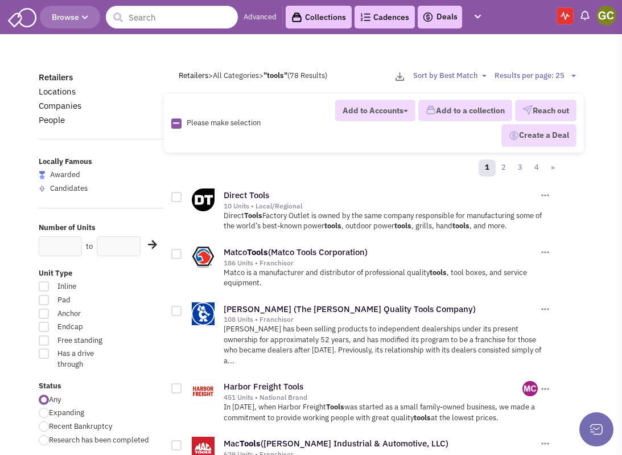
click at [174, 193] on div at bounding box center [176, 197] width 10 height 10
click at [183, 194] on input "checkbox" at bounding box center [186, 197] width 7 height 7
checkbox input "true"
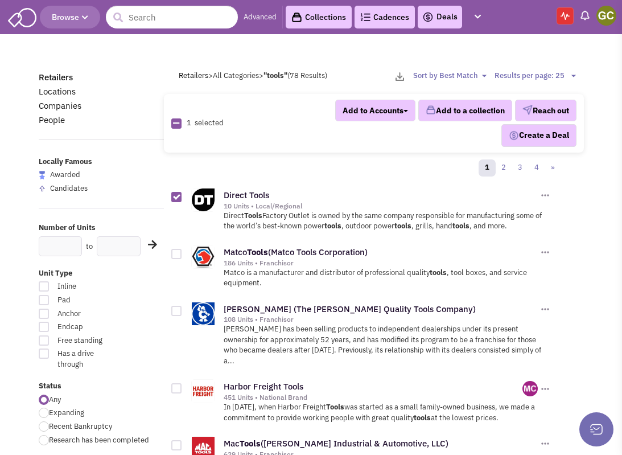
click at [174, 253] on div at bounding box center [176, 254] width 10 height 10
click at [183, 253] on input "checkbox" at bounding box center [186, 254] width 7 height 7
checkbox input "true"
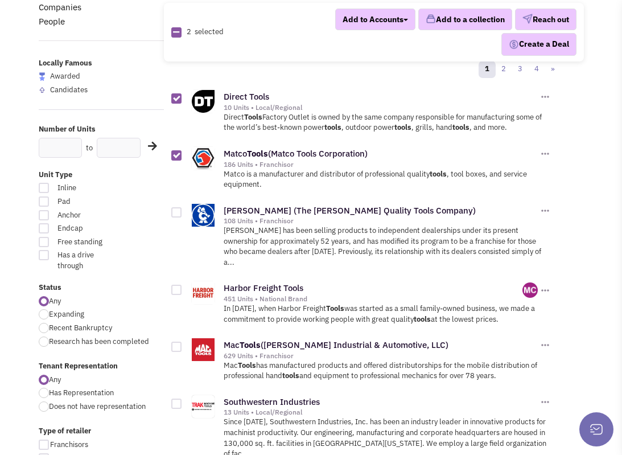
scroll to position [102, 0]
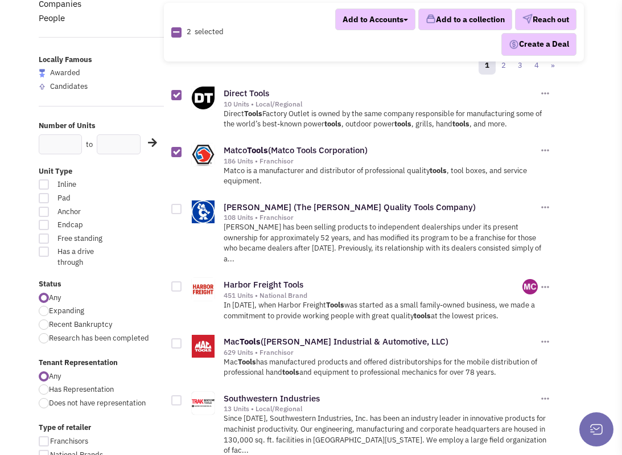
click at [175, 205] on div at bounding box center [176, 209] width 10 height 10
click at [183, 206] on input "checkbox" at bounding box center [186, 209] width 7 height 7
checkbox input "true"
click at [176, 282] on div at bounding box center [176, 286] width 10 height 10
click at [183, 283] on input "checkbox" at bounding box center [186, 286] width 7 height 7
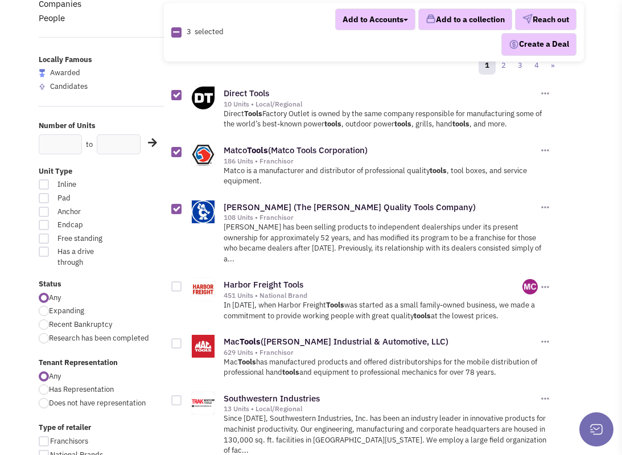
checkbox input "true"
click at [177, 340] on div at bounding box center [176, 343] width 10 height 10
click at [183, 340] on input "checkbox" at bounding box center [186, 343] width 7 height 7
checkbox input "true"
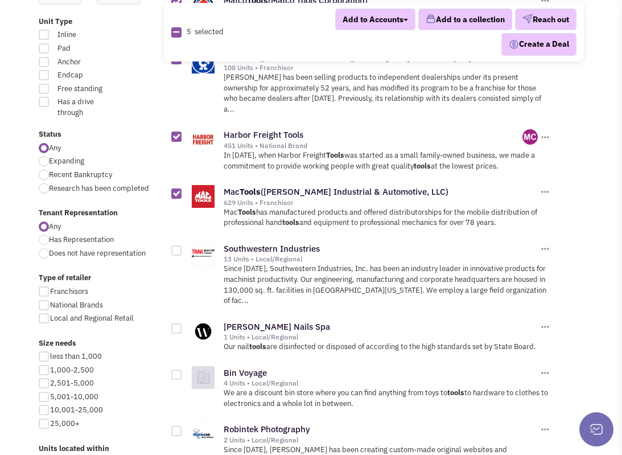
scroll to position [250, 0]
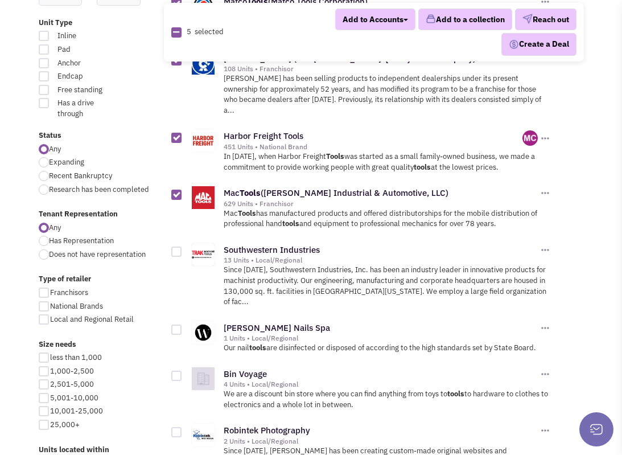
click at [176, 248] on div at bounding box center [176, 251] width 10 height 10
click at [183, 249] on input "checkbox" at bounding box center [186, 252] width 7 height 7
checkbox input "true"
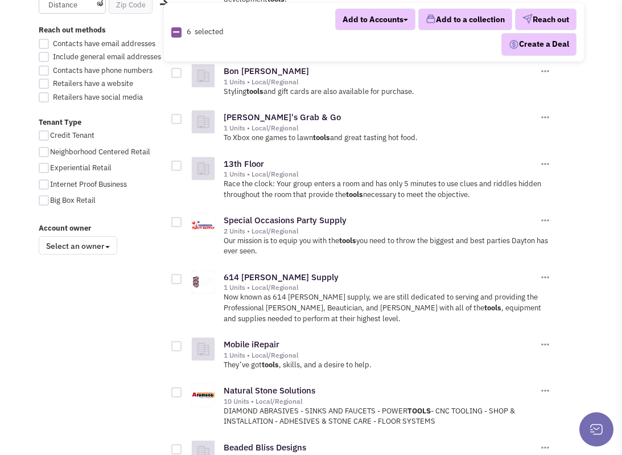
scroll to position [773, 0]
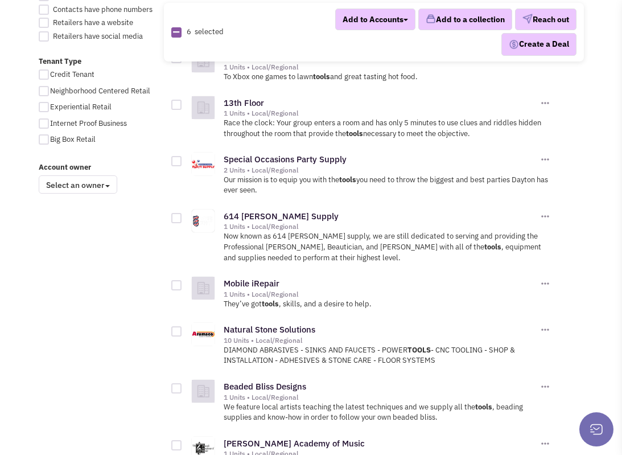
click at [176, 326] on div at bounding box center [176, 331] width 10 height 10
click at [183, 328] on input "checkbox" at bounding box center [186, 331] width 7 height 7
checkbox input "true"
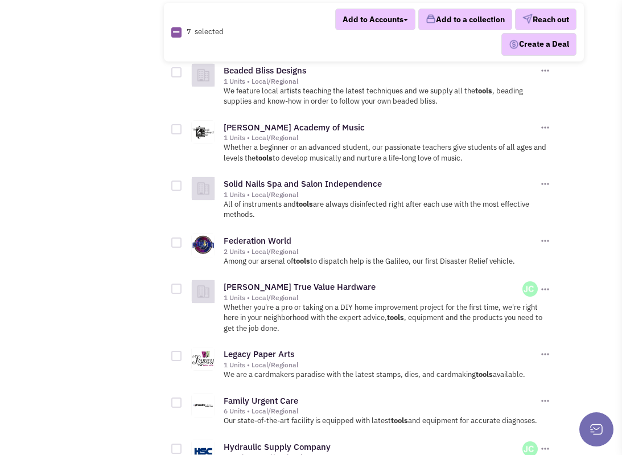
scroll to position [1090, 0]
click at [174, 283] on div at bounding box center [176, 288] width 10 height 10
click at [183, 285] on input "checkbox" at bounding box center [186, 288] width 7 height 7
checkbox input "true"
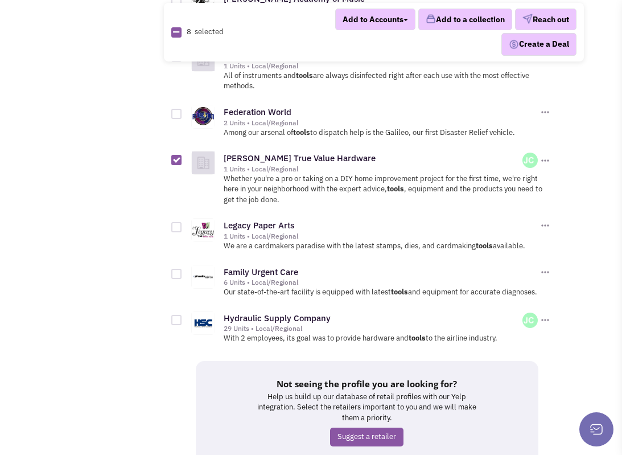
scroll to position [1277, 0]
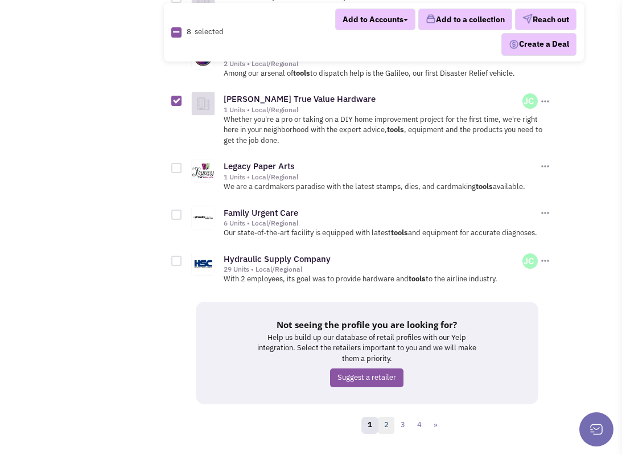
click at [389, 416] on link "2" at bounding box center [386, 424] width 17 height 17
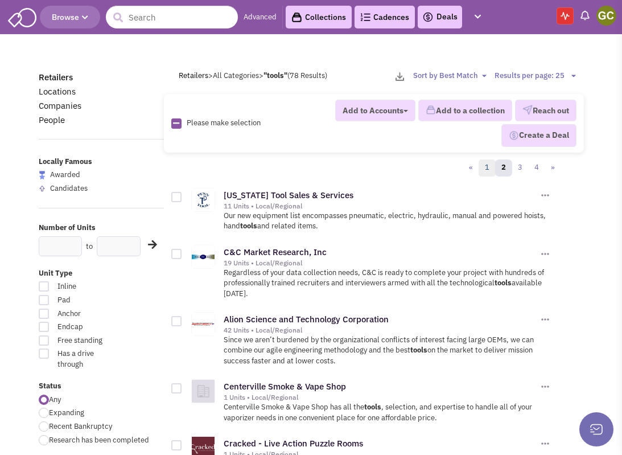
click at [487, 168] on link "1" at bounding box center [486, 167] width 17 height 17
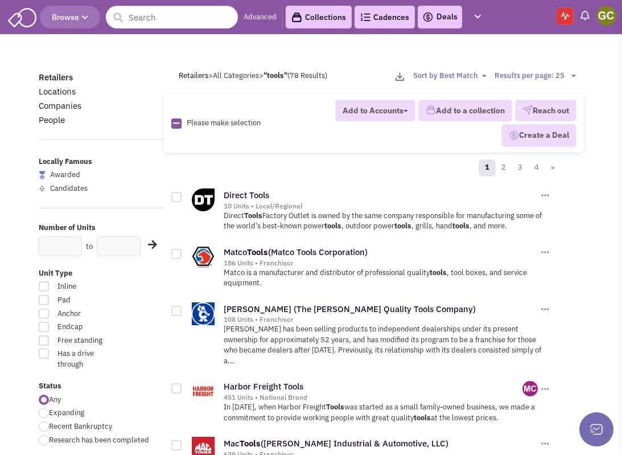
click at [176, 195] on div at bounding box center [176, 197] width 10 height 10
click at [183, 195] on input "checkbox" at bounding box center [186, 197] width 7 height 7
checkbox input "true"
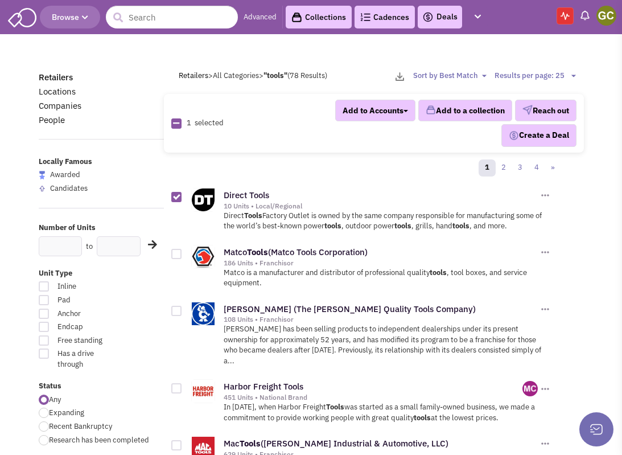
click at [176, 252] on div at bounding box center [176, 254] width 10 height 10
click at [183, 252] on input "checkbox" at bounding box center [186, 254] width 7 height 7
checkbox input "true"
click at [175, 310] on div at bounding box center [176, 311] width 10 height 10
click at [183, 310] on input "checkbox" at bounding box center [186, 311] width 7 height 7
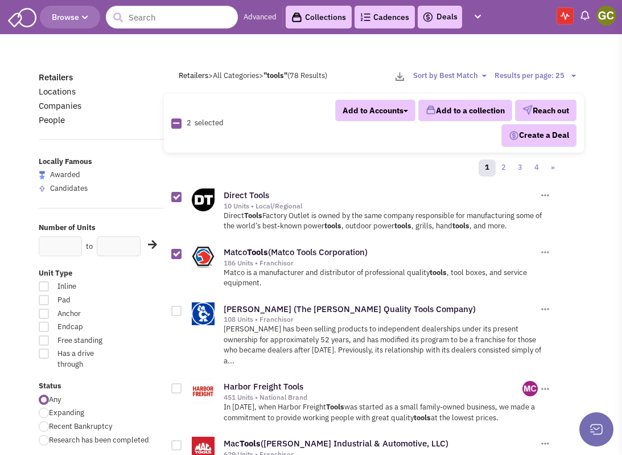
checkbox input "true"
click at [174, 389] on div at bounding box center [176, 388] width 10 height 10
click at [183, 389] on input "checkbox" at bounding box center [186, 388] width 7 height 7
checkbox input "true"
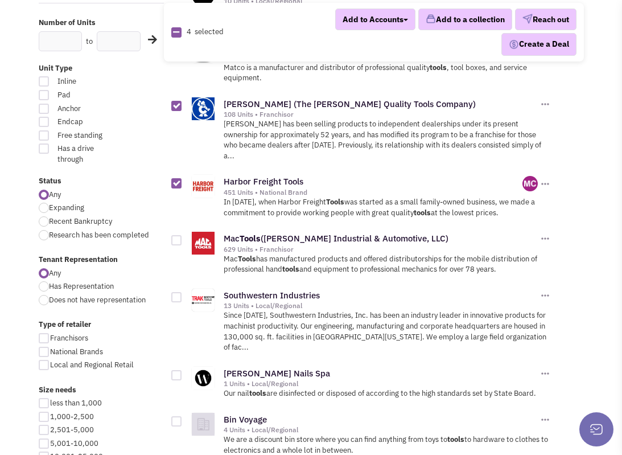
scroll to position [213, 0]
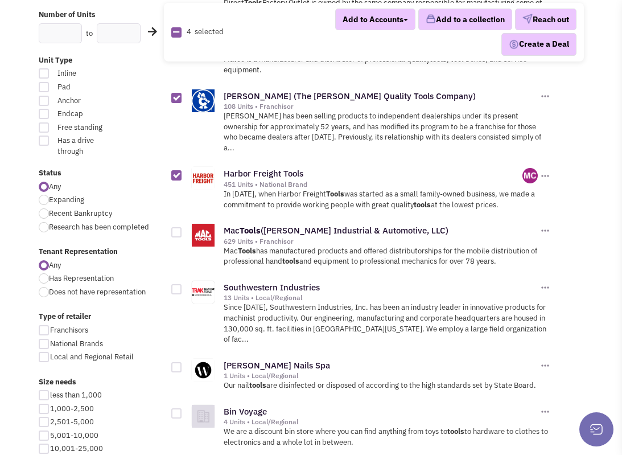
click at [175, 228] on div at bounding box center [176, 232] width 10 height 10
click at [183, 229] on input "checkbox" at bounding box center [186, 232] width 7 height 7
checkbox input "true"
click at [176, 286] on div at bounding box center [176, 289] width 10 height 10
click at [183, 286] on input "checkbox" at bounding box center [186, 289] width 7 height 7
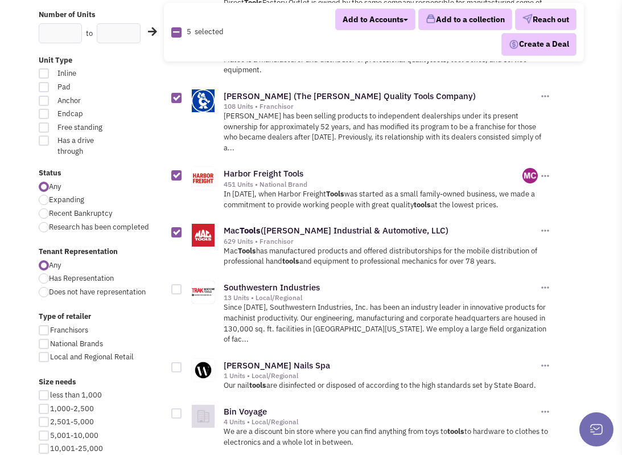
checkbox input "true"
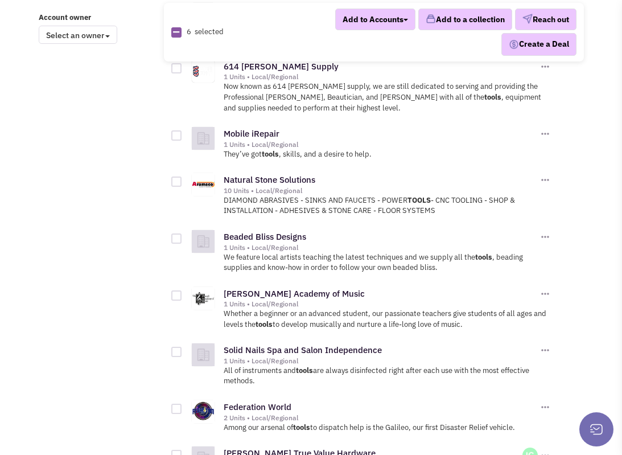
scroll to position [930, 0]
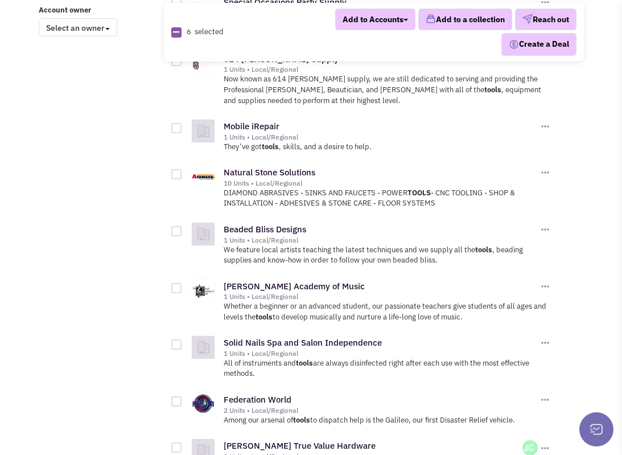
click at [176, 169] on div at bounding box center [176, 174] width 10 height 10
click at [183, 171] on input "checkbox" at bounding box center [186, 174] width 7 height 7
checkbox input "true"
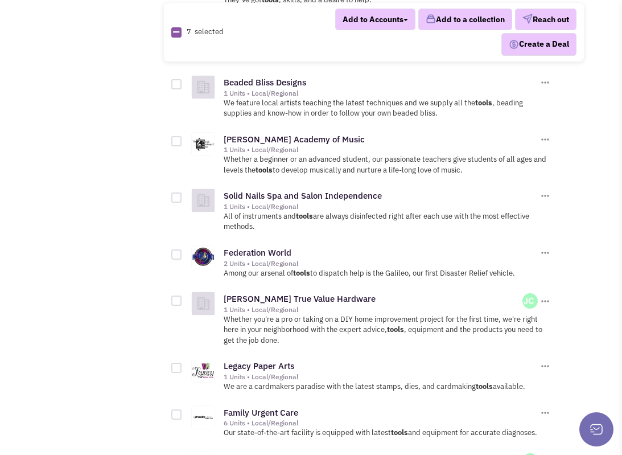
scroll to position [1079, 0]
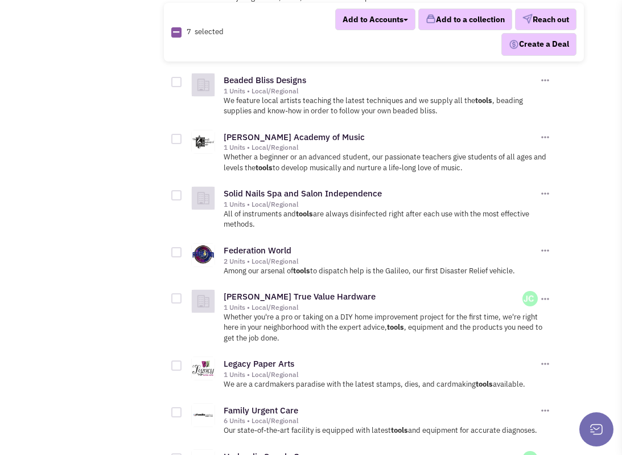
click at [172, 293] on div at bounding box center [176, 298] width 10 height 10
click at [183, 295] on input "checkbox" at bounding box center [186, 298] width 7 height 7
checkbox input "true"
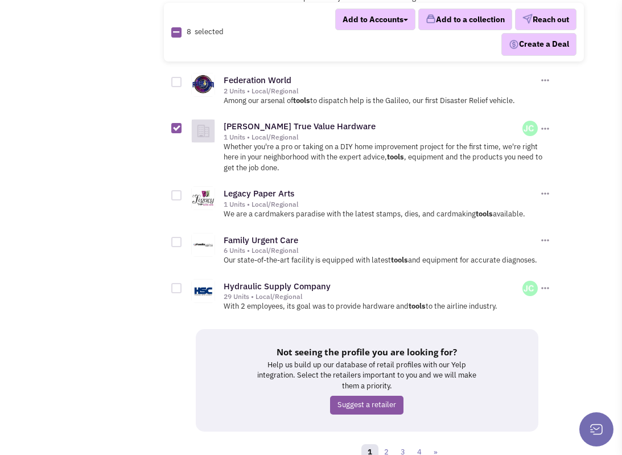
scroll to position [1269, 0]
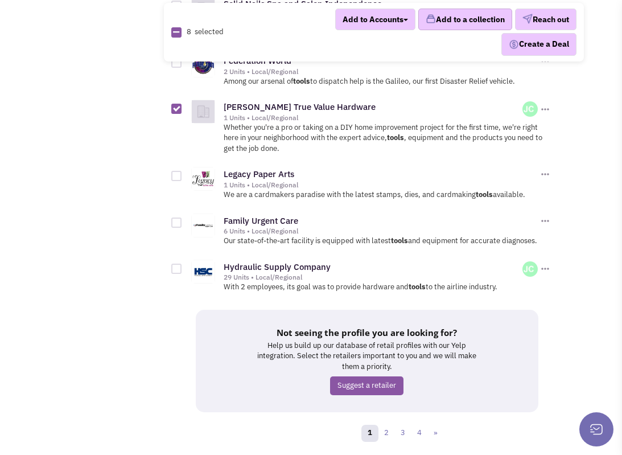
click at [474, 19] on button "Add to a collection" at bounding box center [465, 20] width 94 height 22
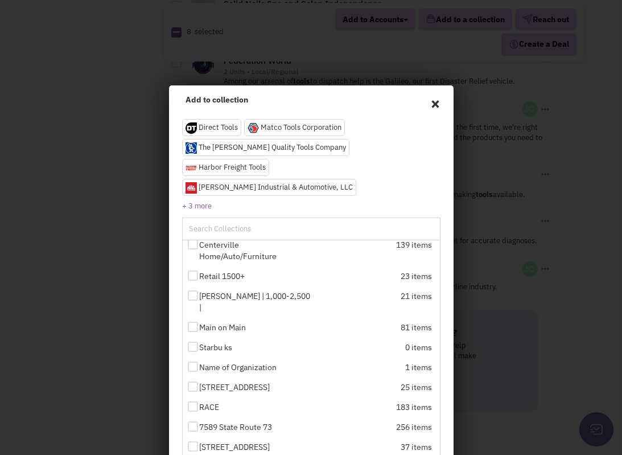
scroll to position [314, 0]
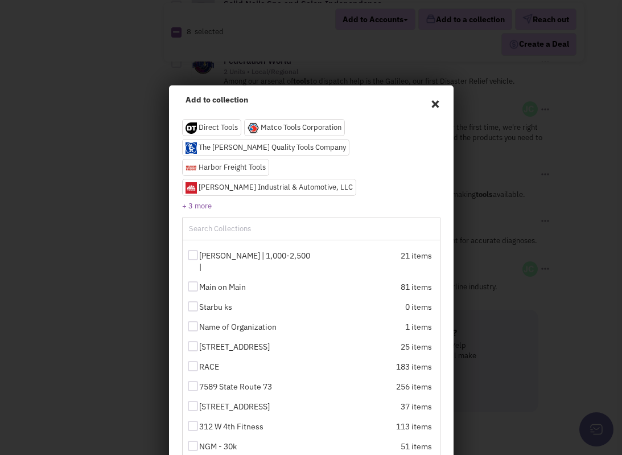
checkbox input "true"
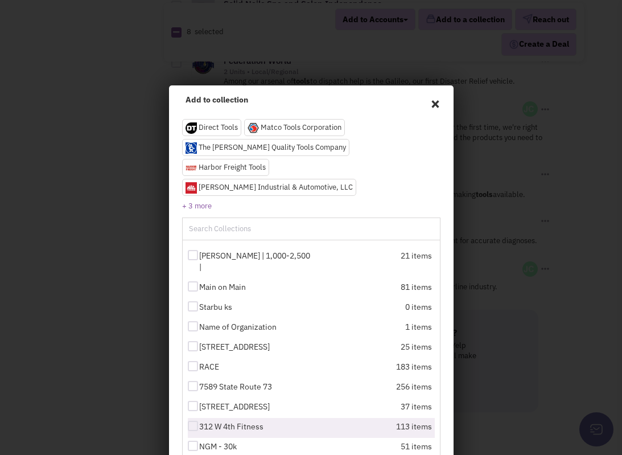
scroll to position [90, 0]
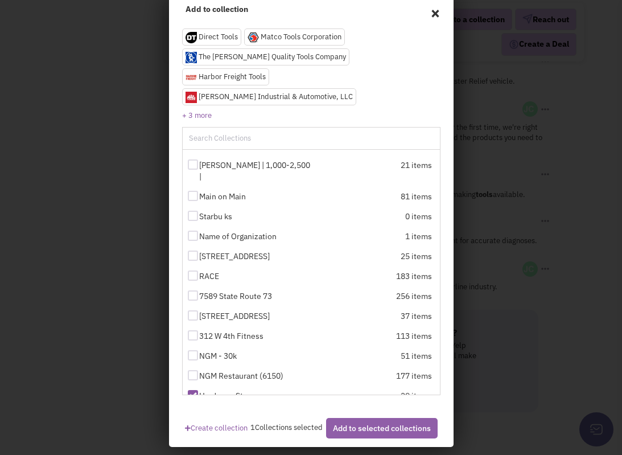
click at [385, 419] on button "Add to selected collections" at bounding box center [382, 428] width 112 height 20
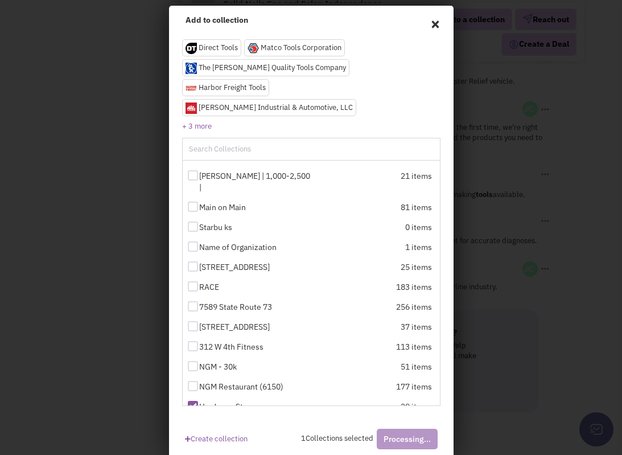
checkbox input "false"
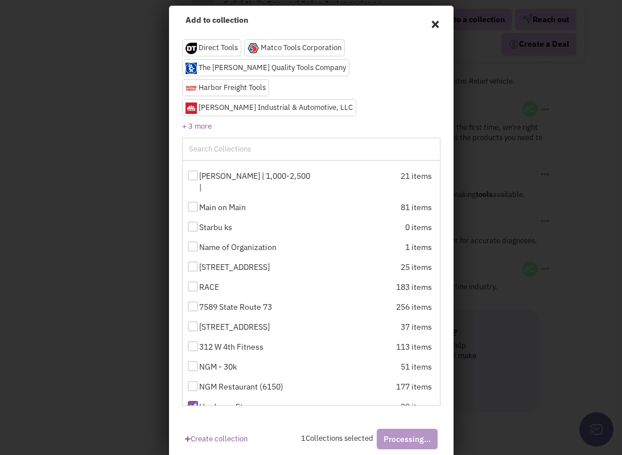
checkbox input "false"
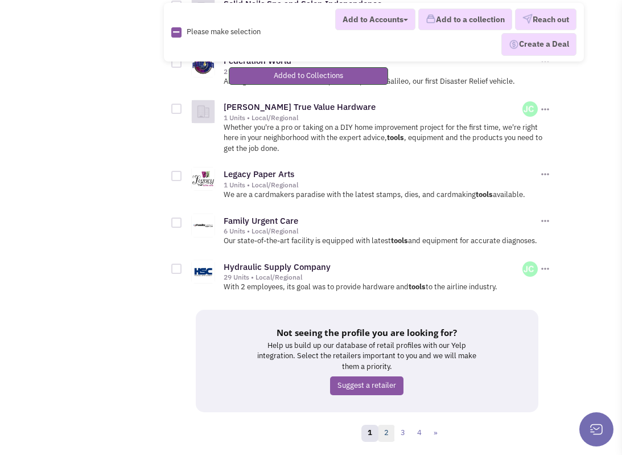
click at [385, 424] on link "2" at bounding box center [386, 432] width 17 height 17
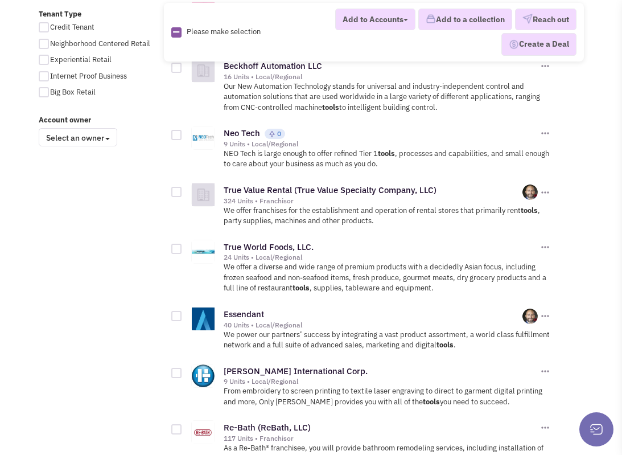
scroll to position [819, 0]
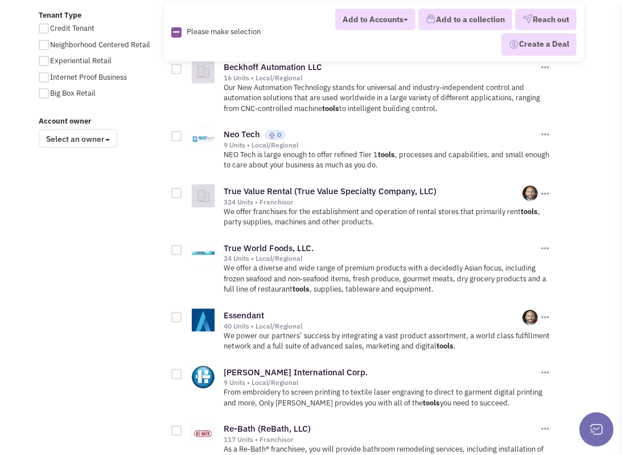
click at [176, 188] on div at bounding box center [176, 193] width 10 height 10
click at [183, 190] on input "checkbox" at bounding box center [186, 193] width 7 height 7
checkbox input "true"
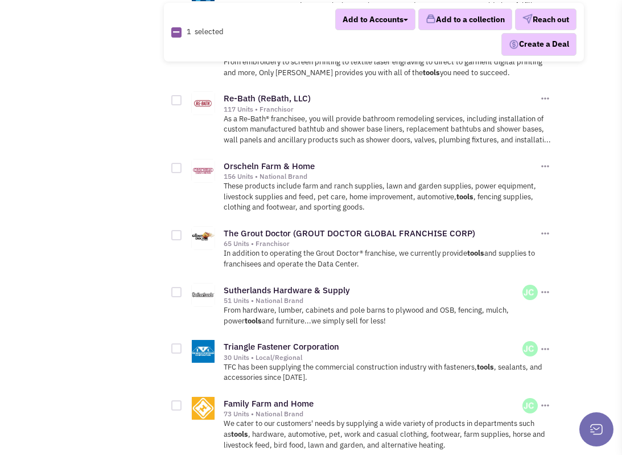
scroll to position [1151, 0]
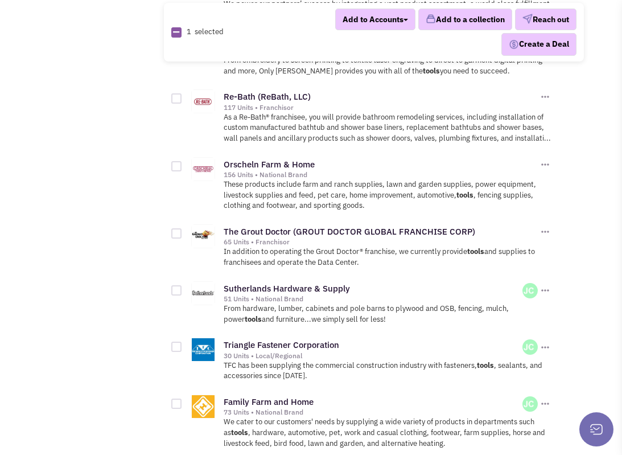
click at [175, 286] on div at bounding box center [176, 290] width 10 height 10
click at [183, 287] on input "checkbox" at bounding box center [186, 290] width 7 height 7
checkbox input "true"
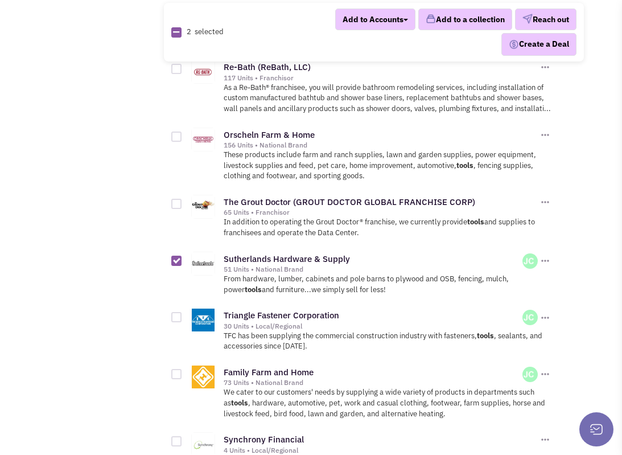
scroll to position [1183, 0]
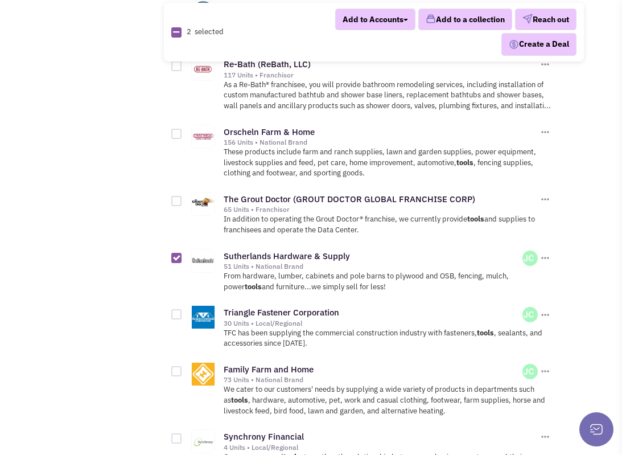
click at [175, 309] on div at bounding box center [176, 314] width 10 height 10
click at [183, 311] on input "checkbox" at bounding box center [186, 314] width 7 height 7
checkbox input "true"
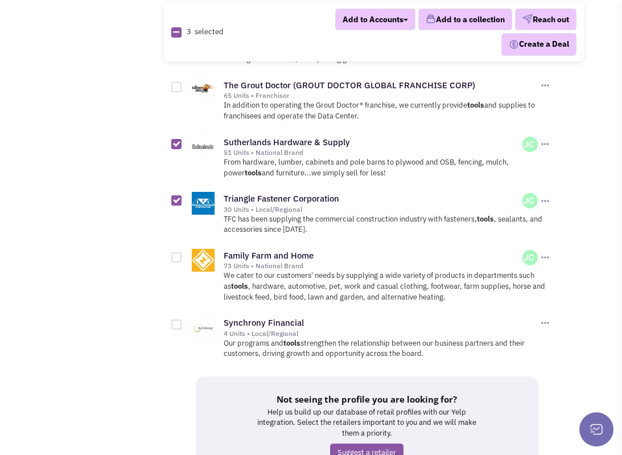
scroll to position [1390, 0]
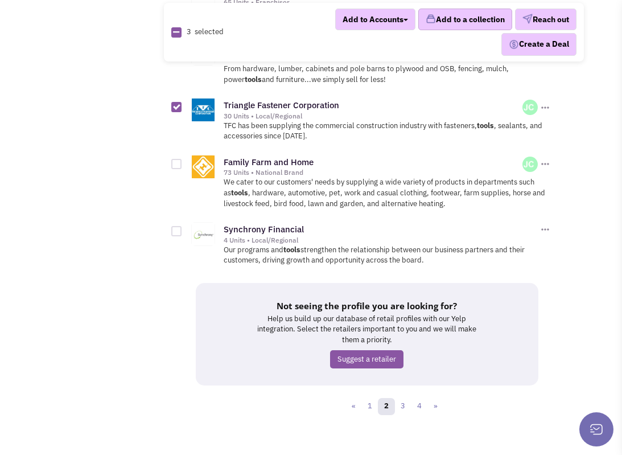
click at [459, 19] on button "Add to a collection" at bounding box center [465, 20] width 94 height 22
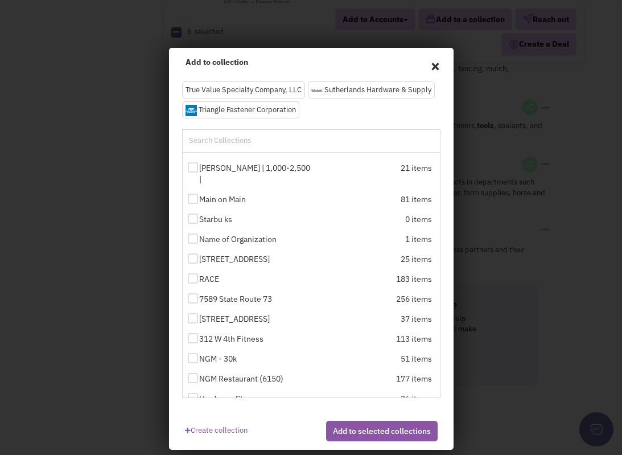
scroll to position [49, 0]
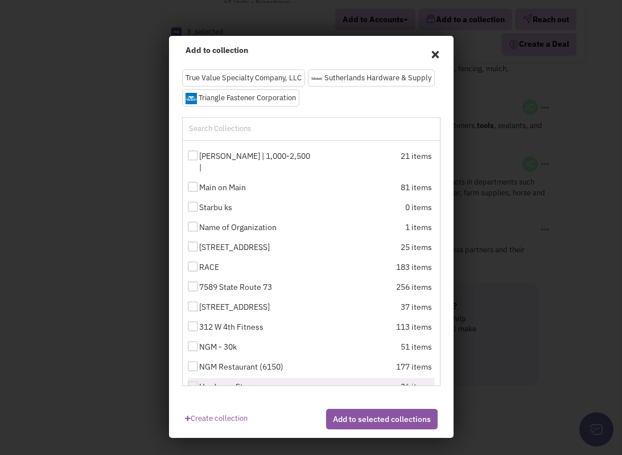
click at [191, 381] on div at bounding box center [193, 386] width 10 height 10
click at [199, 383] on input "Hardware Store" at bounding box center [202, 386] width 7 height 7
checkbox input "true"
click at [369, 429] on button "Add to selected collections" at bounding box center [382, 419] width 112 height 20
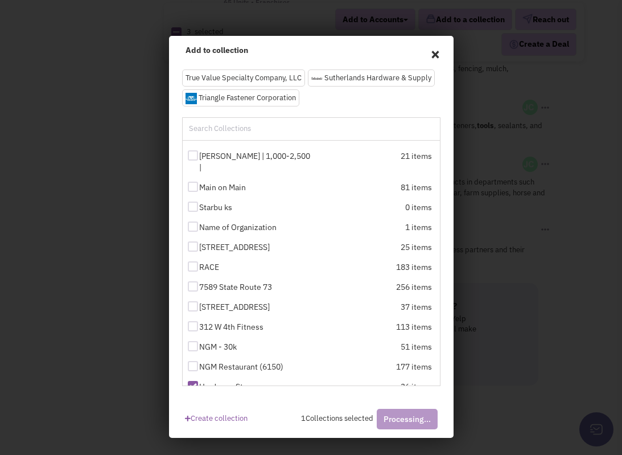
checkbox input "false"
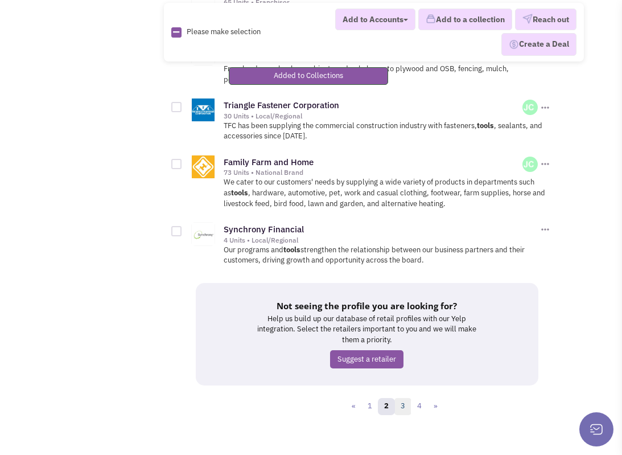
click at [400, 398] on link "3" at bounding box center [402, 406] width 17 height 17
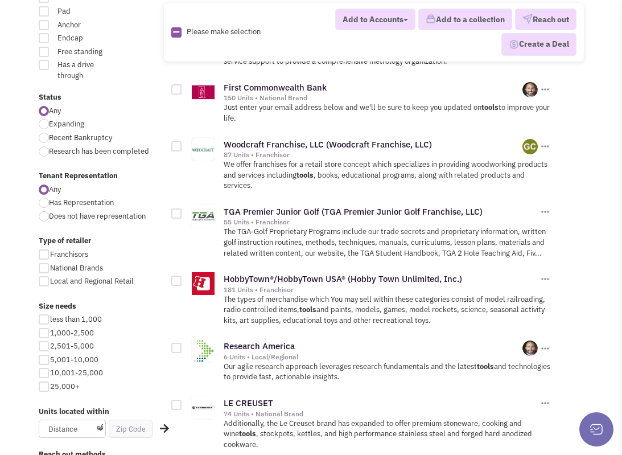
scroll to position [291, 0]
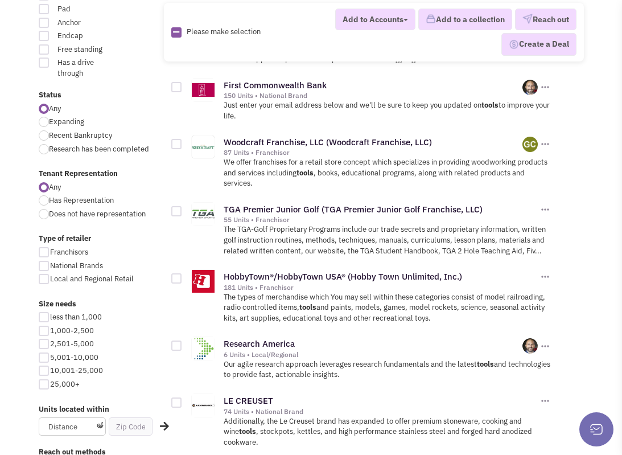
click at [178, 142] on div at bounding box center [176, 144] width 10 height 10
click at [183, 142] on input "checkbox" at bounding box center [186, 144] width 7 height 7
checkbox input "true"
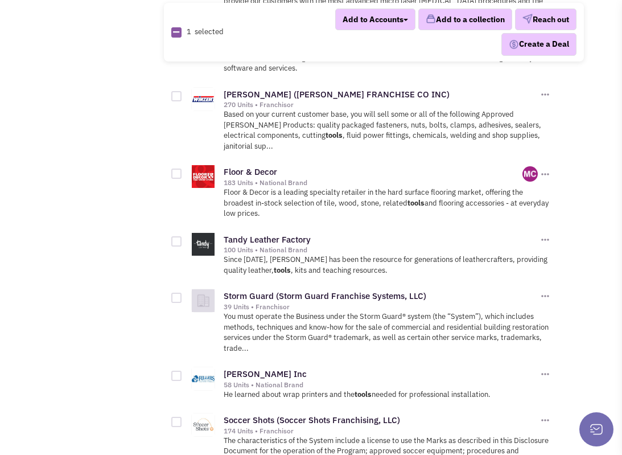
scroll to position [1071, 0]
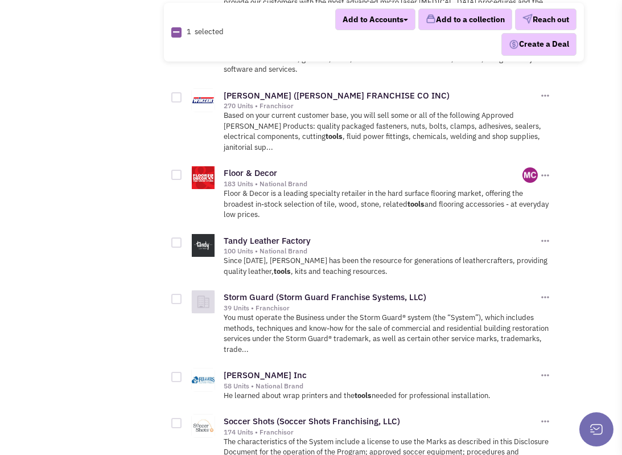
click at [176, 174] on div at bounding box center [176, 175] width 10 height 10
click at [183, 174] on input "checkbox" at bounding box center [186, 175] width 7 height 7
checkbox input "true"
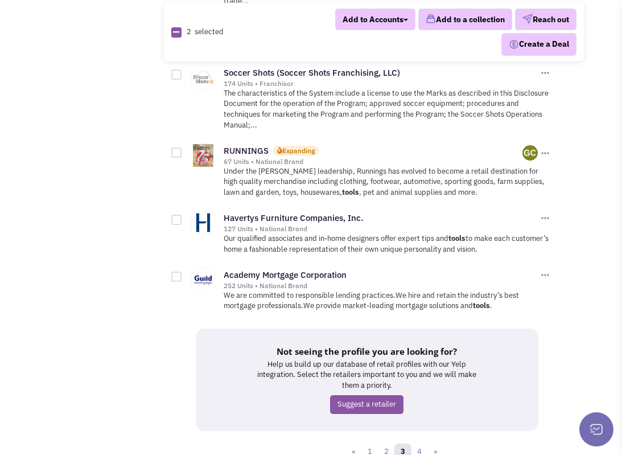
scroll to position [1467, 0]
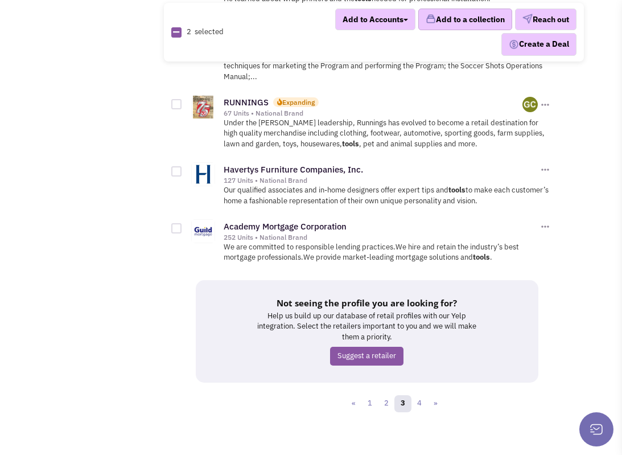
click at [456, 18] on button "Add to a collection" at bounding box center [465, 20] width 94 height 22
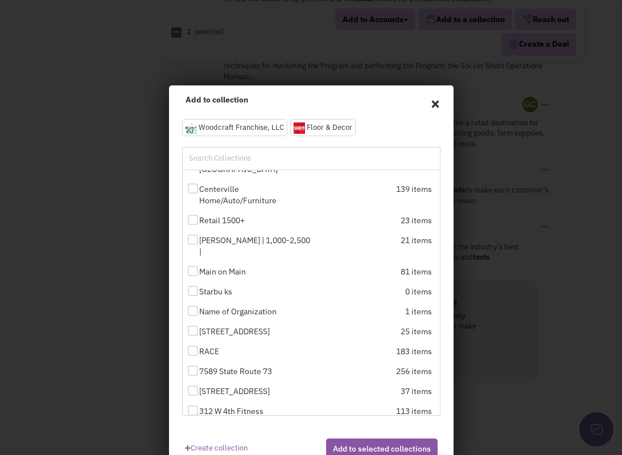
scroll to position [314, 0]
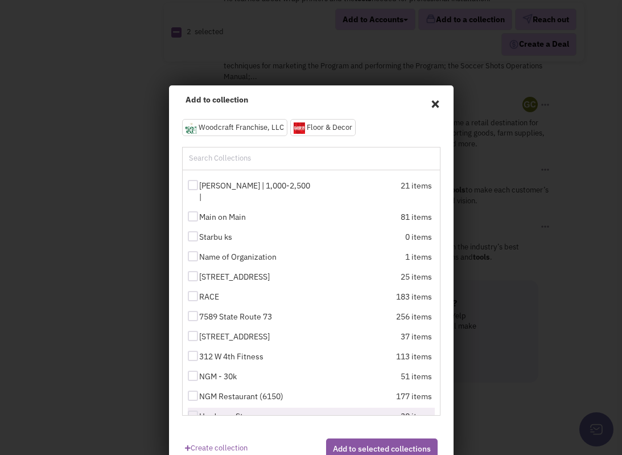
click at [191, 410] on div at bounding box center [193, 415] width 10 height 10
click at [199, 412] on input "Hardware Store" at bounding box center [202, 415] width 7 height 7
checkbox input "true"
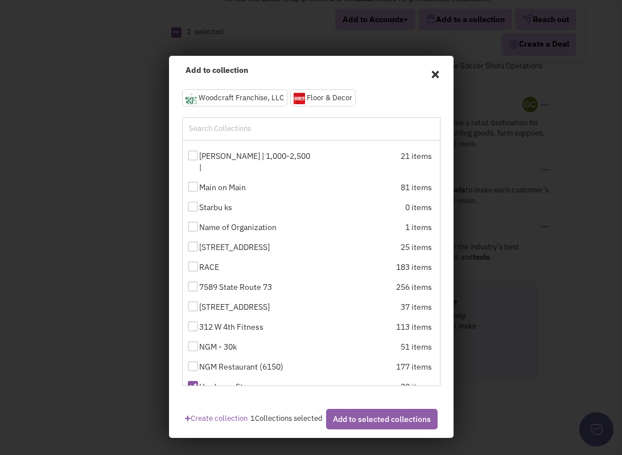
click at [374, 422] on button "Add to selected collections" at bounding box center [382, 419] width 112 height 20
checkbox input "false"
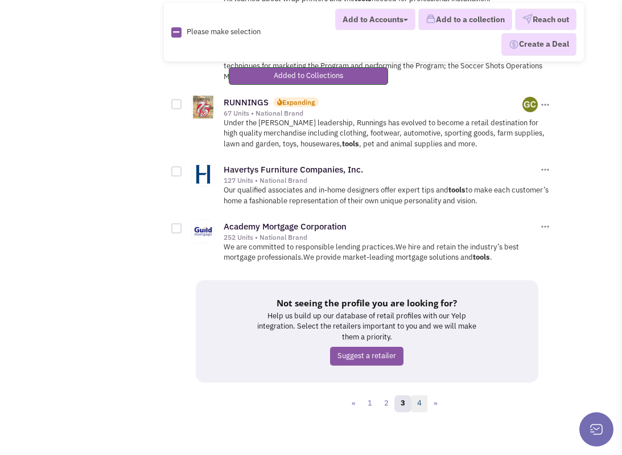
click at [418, 399] on link "4" at bounding box center [419, 403] width 17 height 17
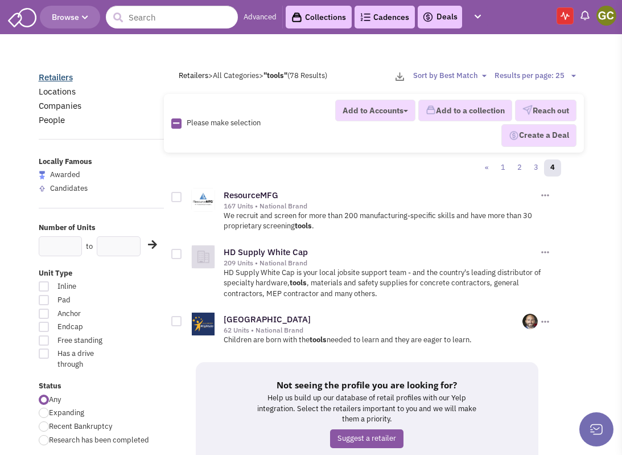
click at [60, 76] on link "Retailers" at bounding box center [56, 77] width 34 height 11
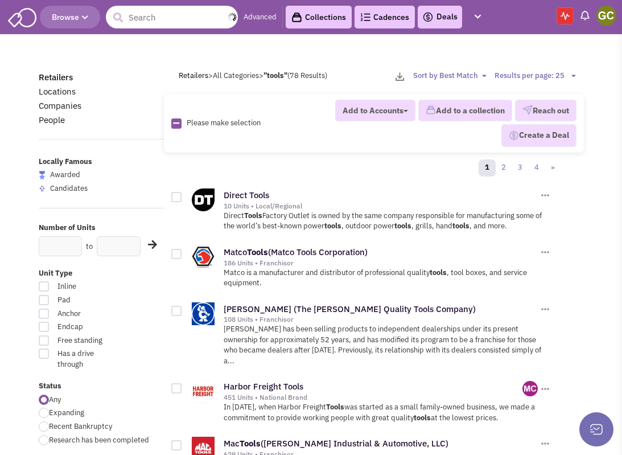
click at [164, 21] on input "text" at bounding box center [172, 17] width 132 height 23
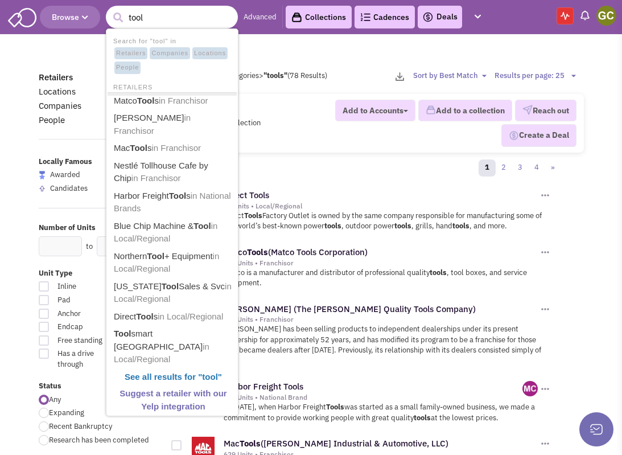
type input "tools"
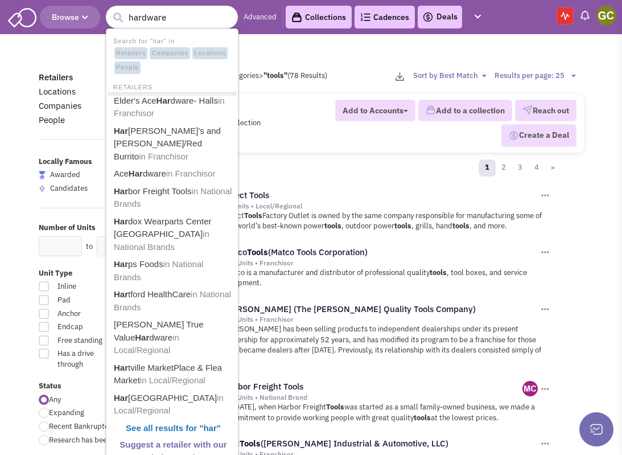
type input "hardware"
click at [109, 9] on button "submit" at bounding box center [117, 17] width 17 height 17
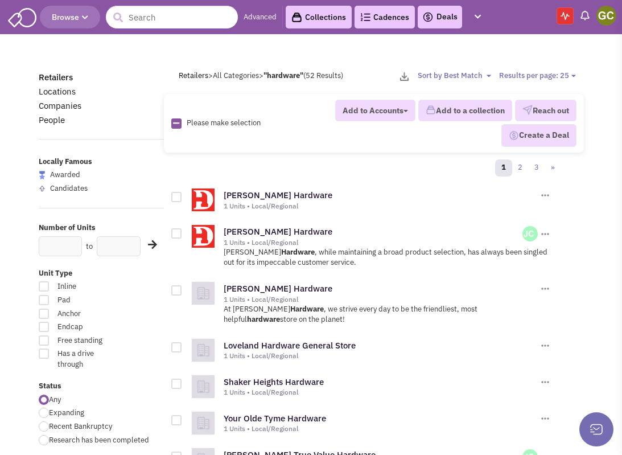
click at [552, 77] on select "Results per page: 25 Results per page: 50 Results per page: 75" at bounding box center [539, 76] width 80 height 11
select select "75"
click at [499, 71] on select "Results per page: 25 Results per page: 50 Results per page: 75" at bounding box center [539, 76] width 80 height 11
click at [31, 16] on img at bounding box center [22, 17] width 28 height 22
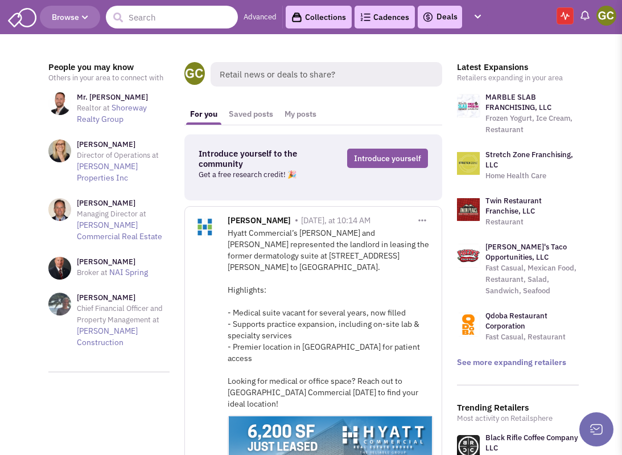
click at [196, 22] on input "text" at bounding box center [172, 17] width 132 height 23
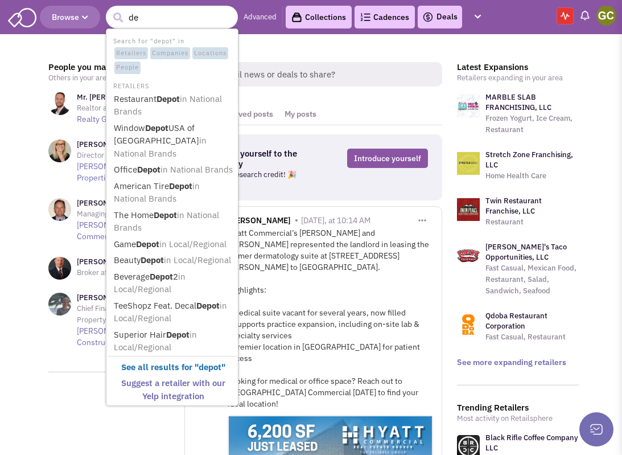
type input "d"
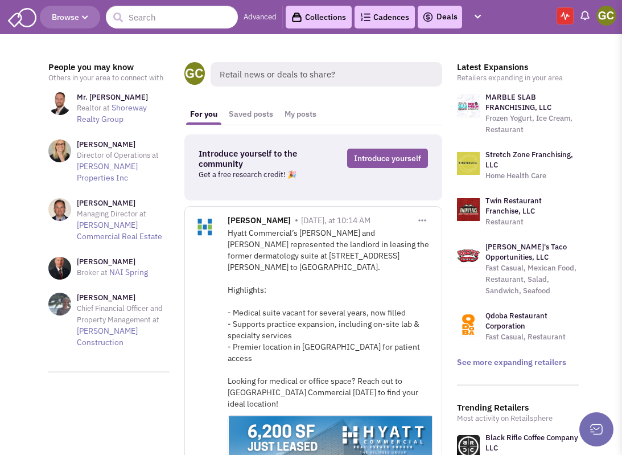
click at [502, 10] on header "Browse 6 results are available, use up and down arrow keys to navigate. Advance…" at bounding box center [311, 17] width 622 height 34
click at [481, 16] on icon "button" at bounding box center [477, 16] width 6 height 7
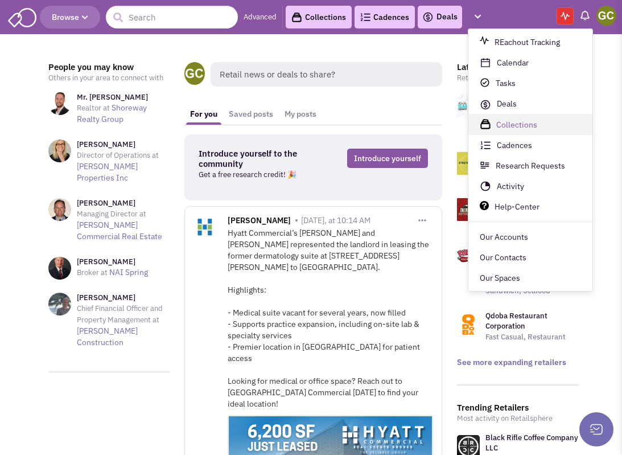
click at [522, 120] on span "Collections" at bounding box center [516, 125] width 41 height 10
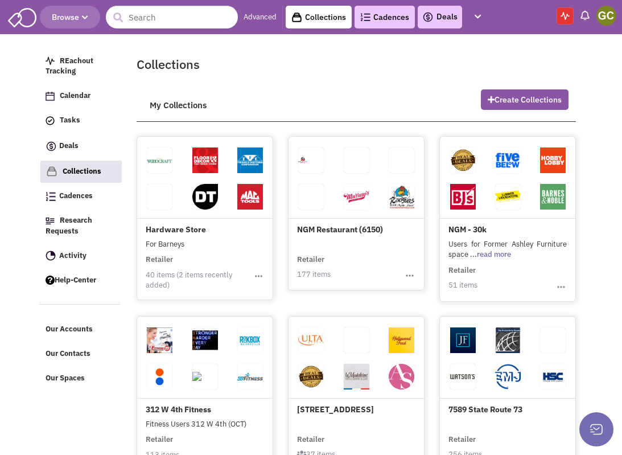
click at [203, 207] on link at bounding box center [205, 197] width 26 height 26
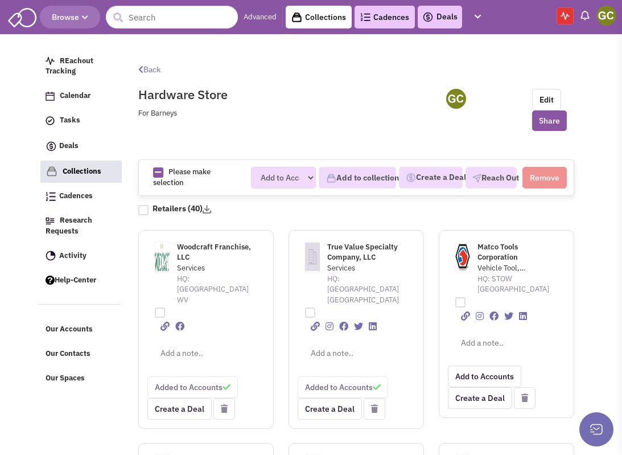
click at [145, 210] on div at bounding box center [143, 210] width 10 height 10
click at [150, 210] on input "checkbox" at bounding box center [153, 207] width 7 height 7
checkbox input "true"
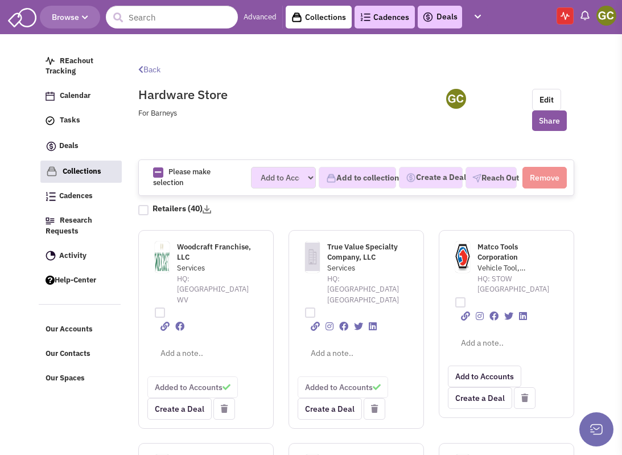
checkbox input "true"
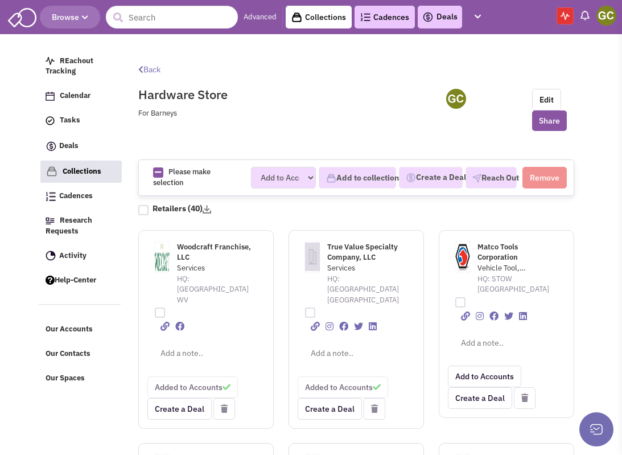
checkbox input "true"
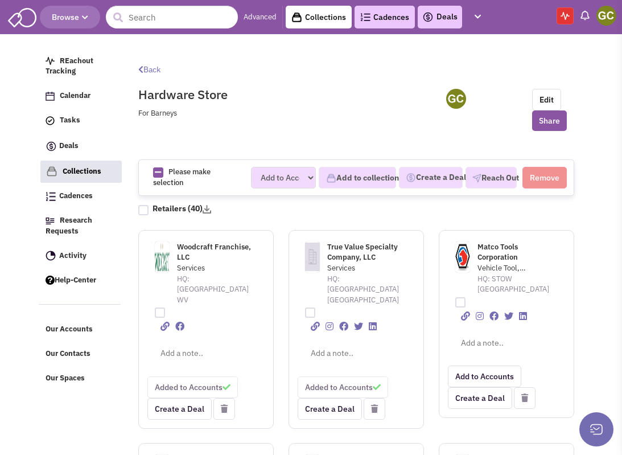
checkbox input "true"
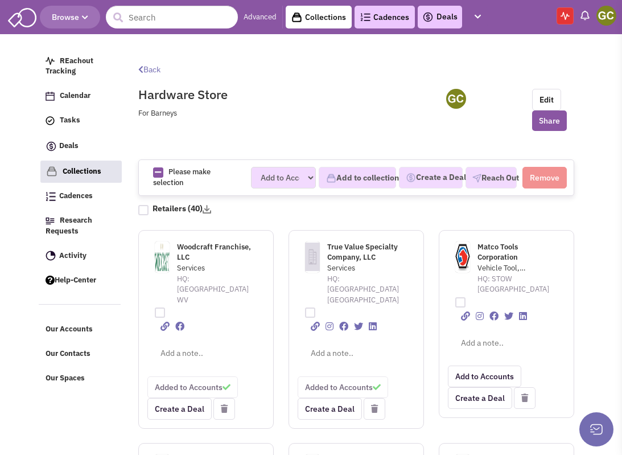
checkbox input "true"
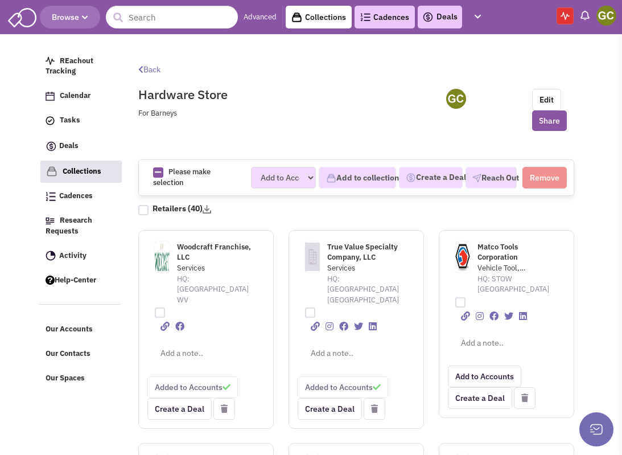
checkbox input "true"
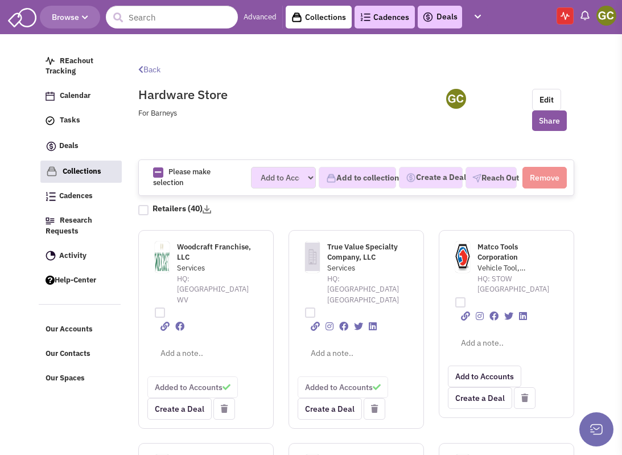
checkbox input "true"
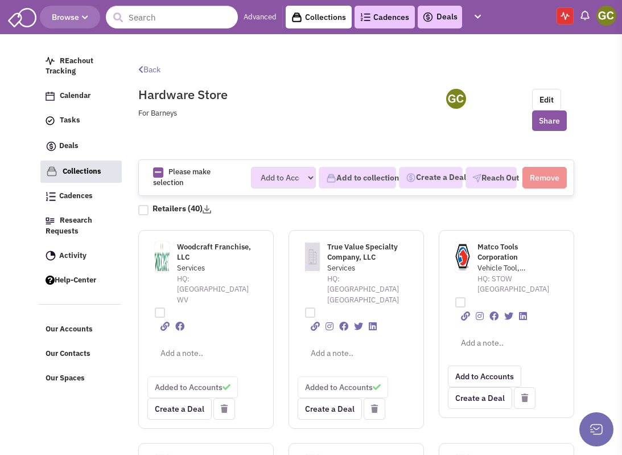
checkbox input "true"
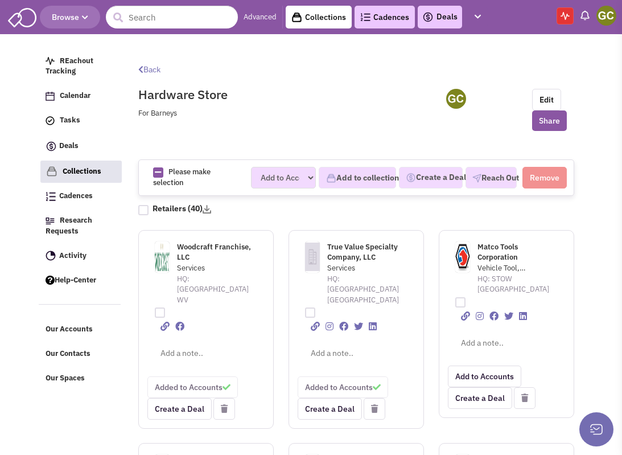
checkbox input "true"
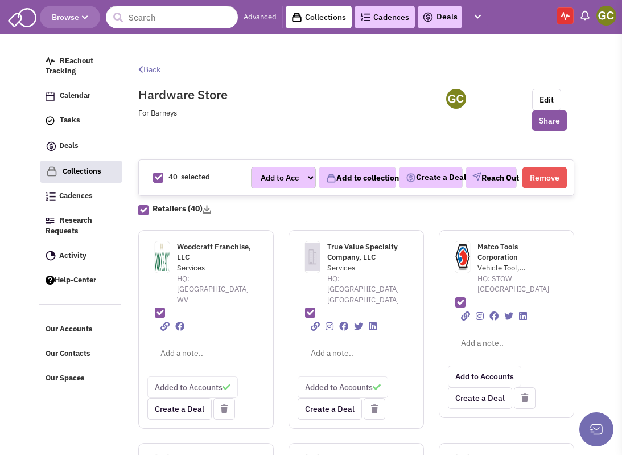
click at [211, 209] on img at bounding box center [207, 209] width 9 height 9
